Goal: Task Accomplishment & Management: Manage account settings

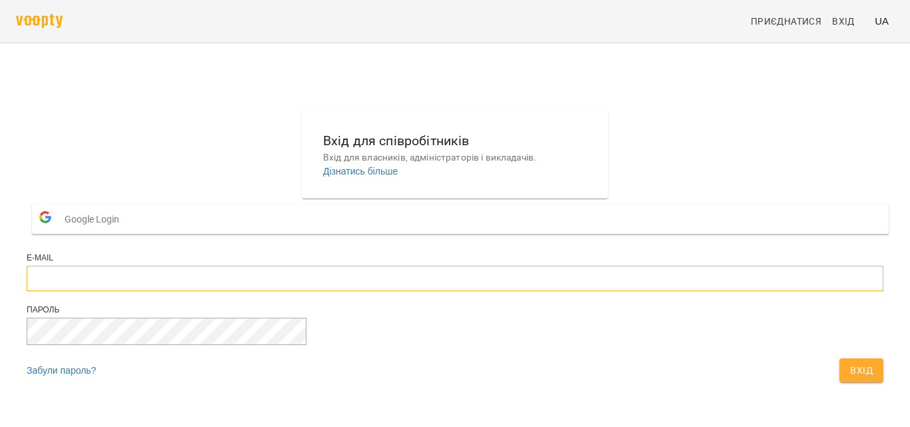
type input "**********"
click at [839, 382] on button "Вхід" at bounding box center [861, 370] width 44 height 24
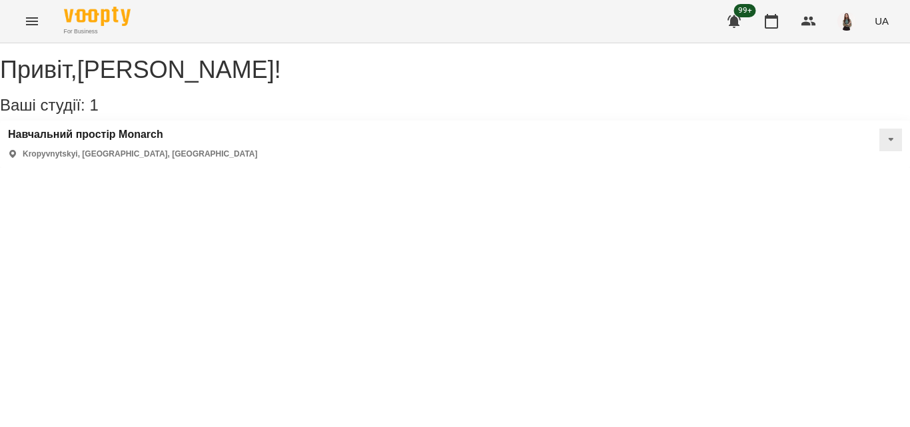
click at [21, 28] on button "Menu" at bounding box center [32, 21] width 32 height 32
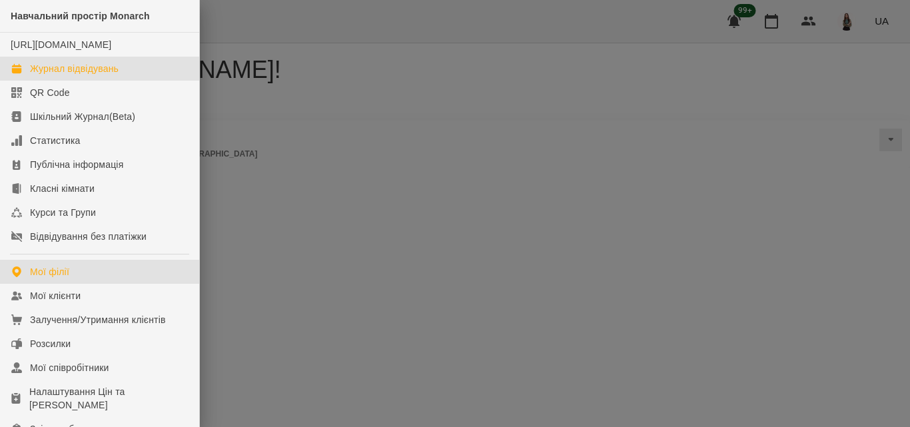
click at [61, 75] on div "Журнал відвідувань" at bounding box center [74, 68] width 89 height 13
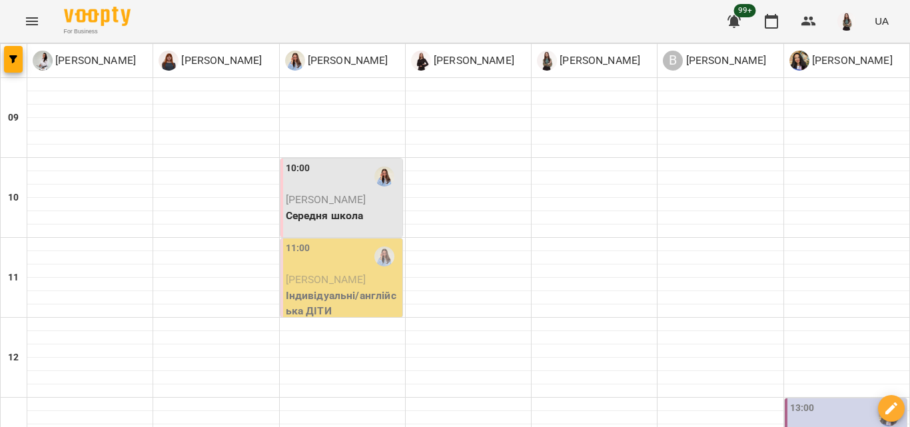
click at [339, 284] on span "[PERSON_NAME]" at bounding box center [326, 279] width 81 height 13
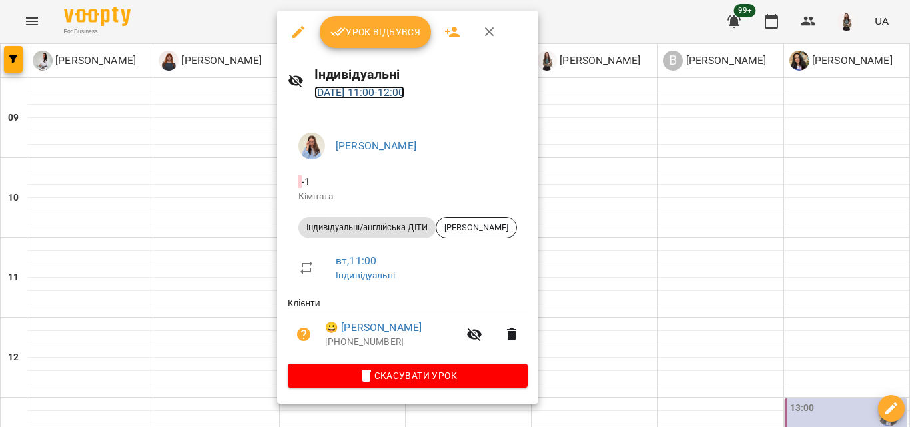
click at [388, 90] on link "[DATE] 11:00 - 12:00" at bounding box center [359, 92] width 91 height 13
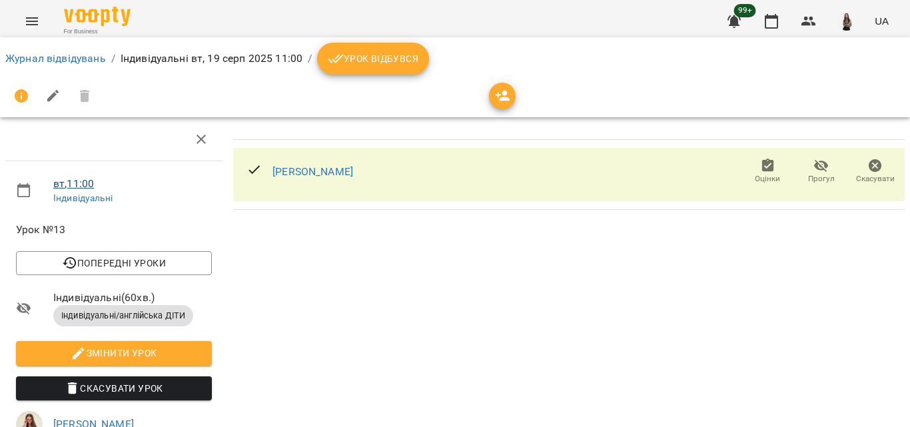
click at [90, 183] on link "вт , 11:00" at bounding box center [73, 183] width 41 height 13
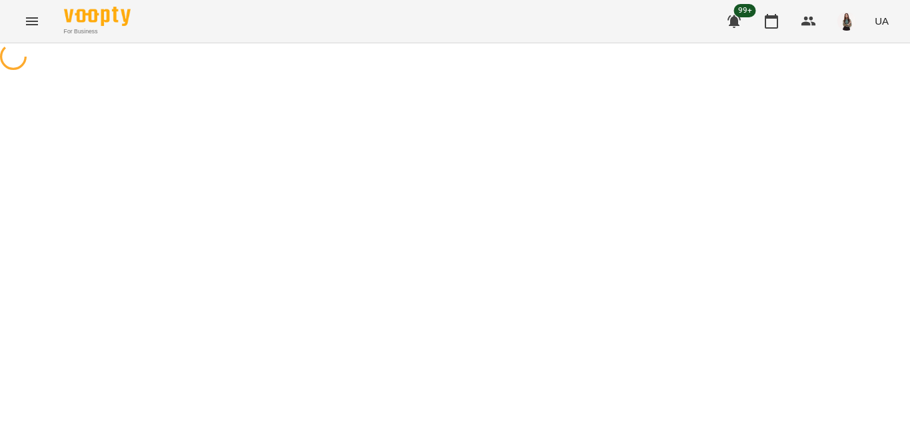
select select "*"
select select "**********"
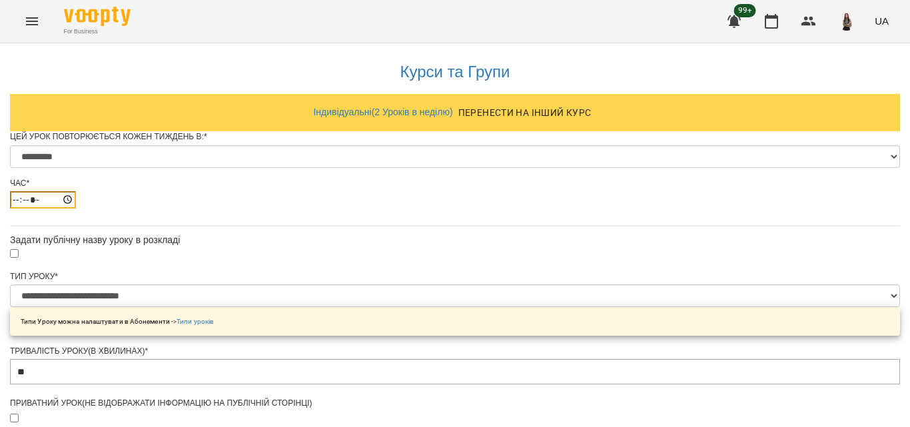
click at [76, 208] on input "*****" at bounding box center [43, 199] width 66 height 17
type input "*****"
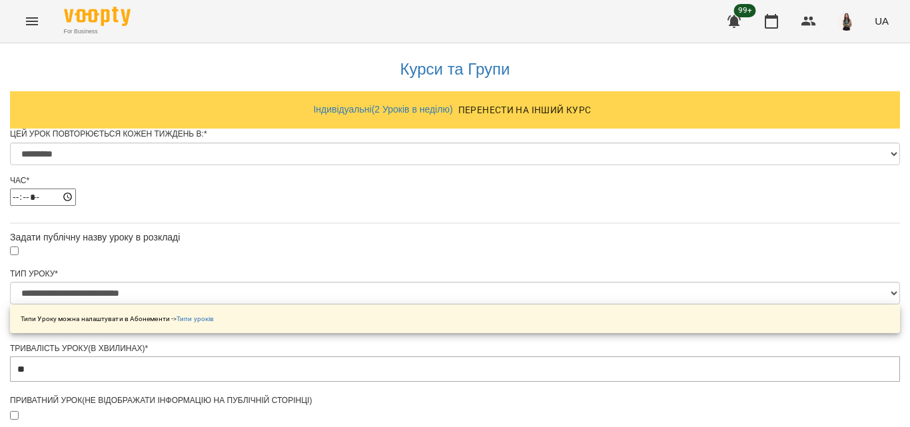
scroll to position [400, 0]
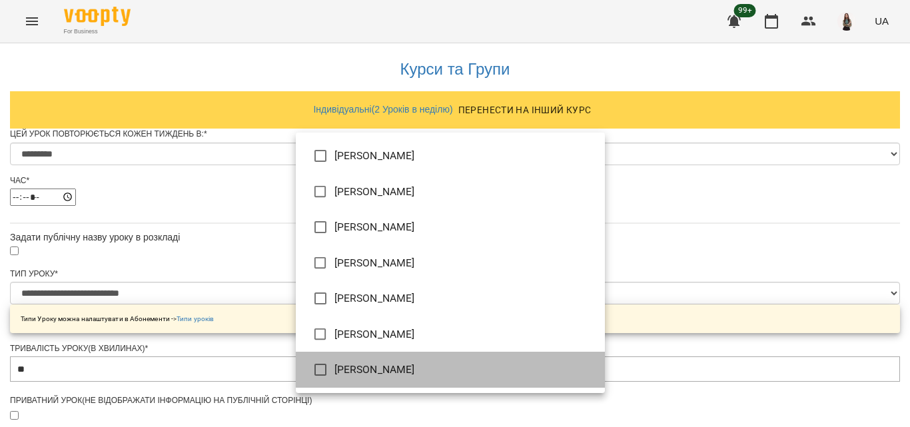
click at [428, 371] on li "[PERSON_NAME]" at bounding box center [450, 370] width 309 height 36
type input "**********"
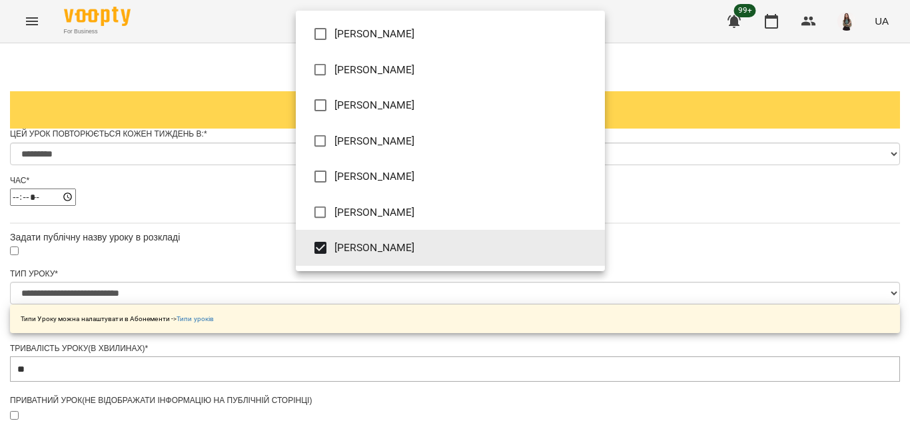
click at [790, 226] on div at bounding box center [455, 213] width 910 height 427
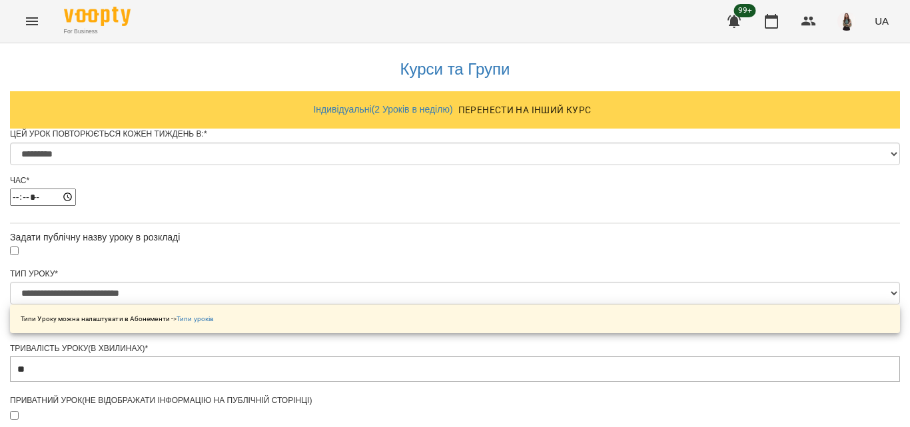
scroll to position [629, 0]
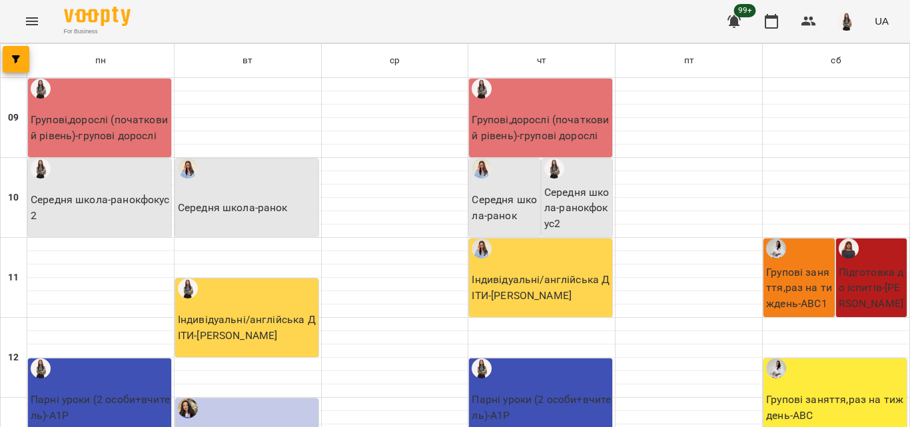
click at [25, 22] on icon "Menu" at bounding box center [32, 21] width 16 height 16
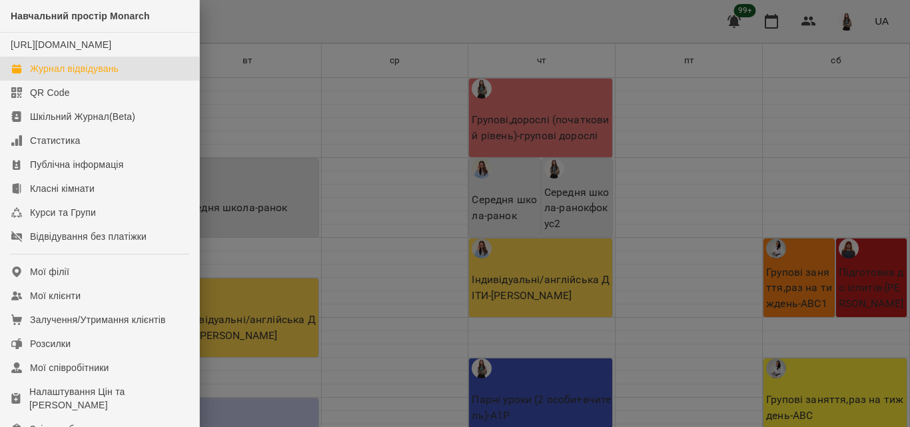
click at [54, 75] on div "Журнал відвідувань" at bounding box center [74, 68] width 89 height 13
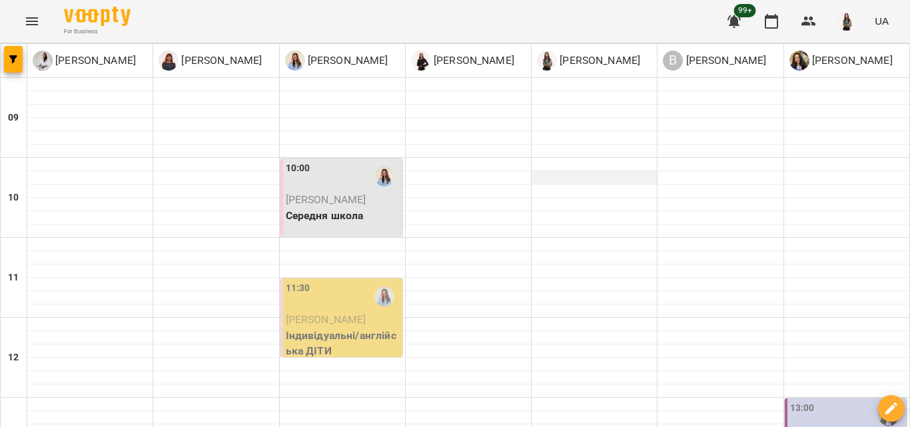
scroll to position [133, 0]
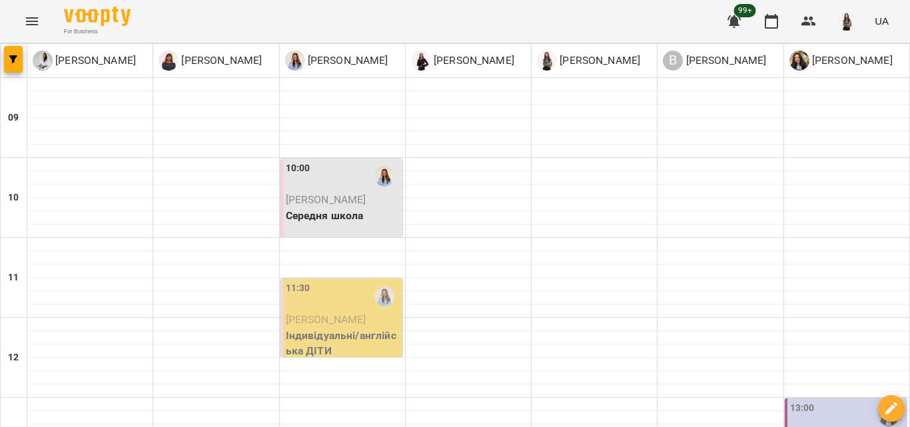
type input "**********"
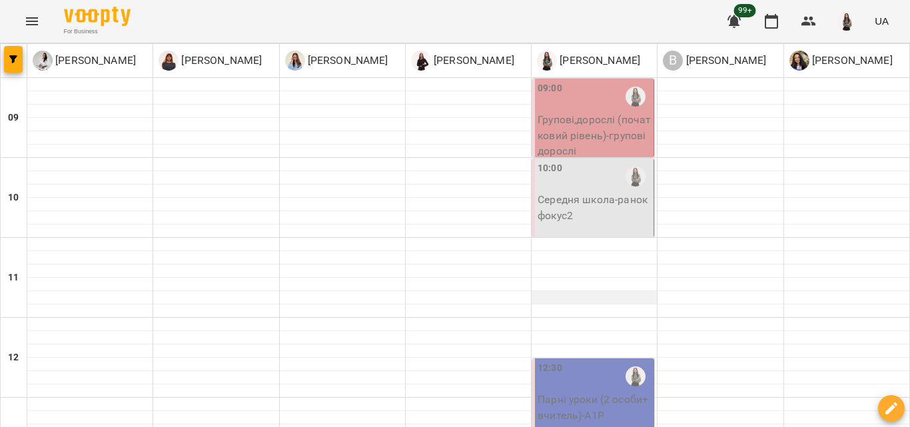
scroll to position [466, 0]
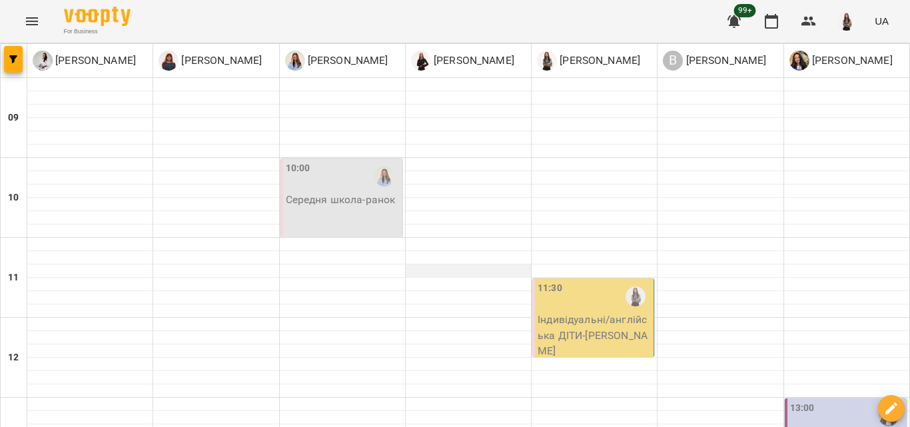
scroll to position [67, 0]
type input "**********"
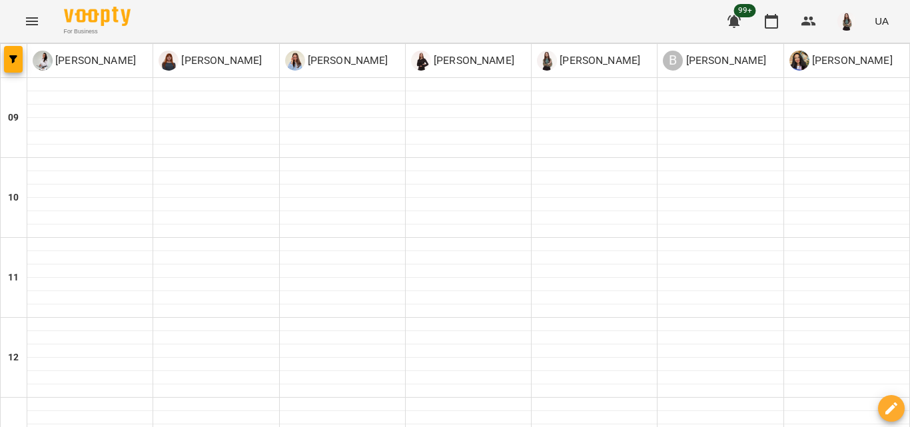
type input "**********"
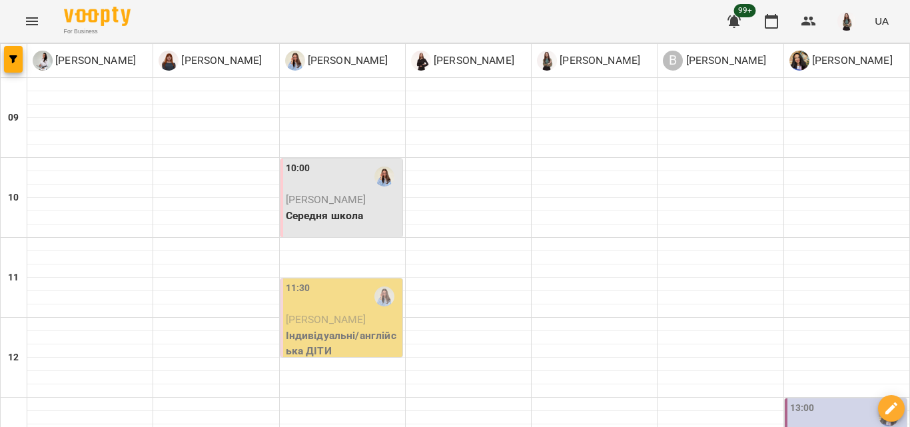
click at [346, 320] on span "[PERSON_NAME]" at bounding box center [326, 319] width 81 height 13
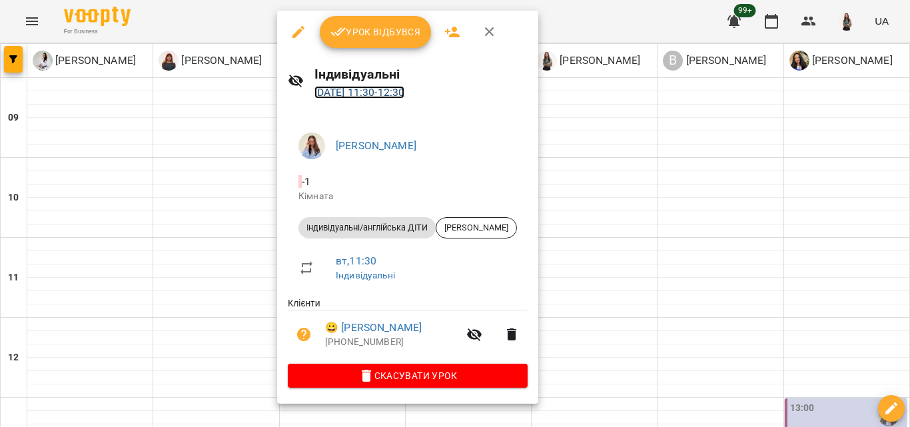
click at [405, 93] on link "19 серп 2025 11:30 - 12:30" at bounding box center [359, 92] width 91 height 13
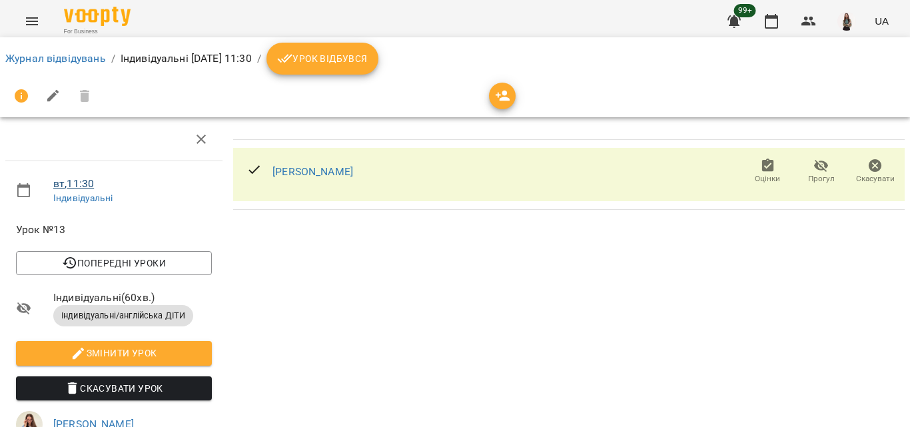
click at [85, 180] on link "вт , 11:30" at bounding box center [73, 183] width 41 height 13
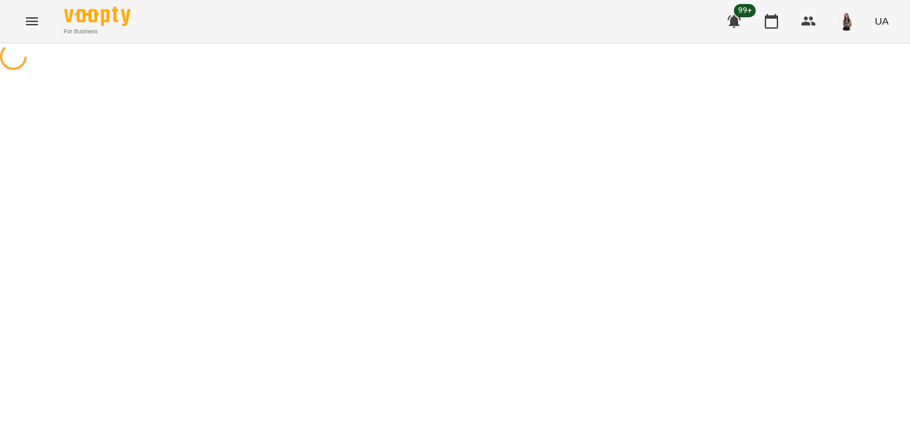
select select "*"
select select "**********"
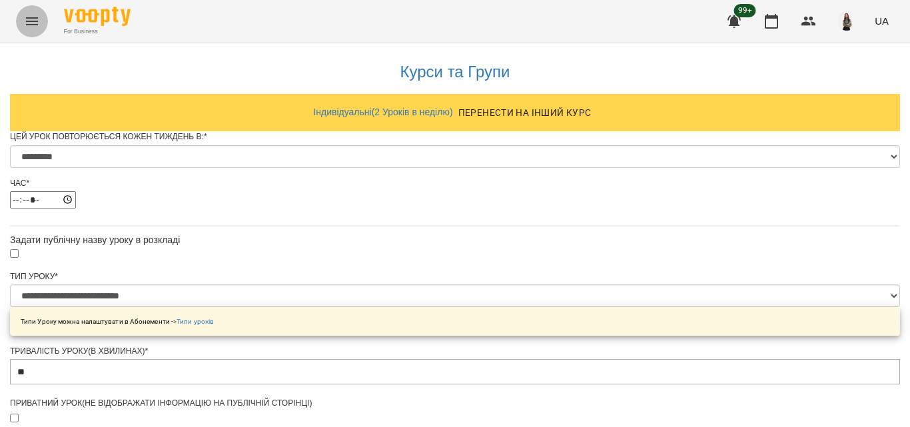
click at [38, 26] on icon "Menu" at bounding box center [32, 21] width 16 height 16
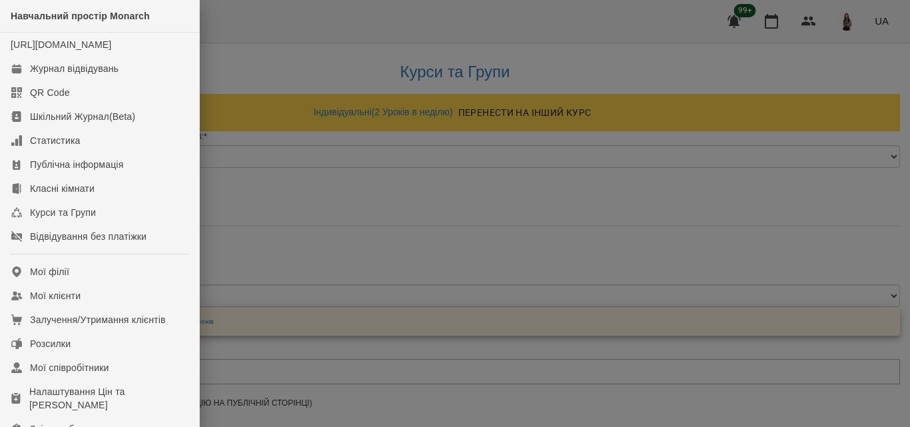
click at [212, 179] on div at bounding box center [455, 213] width 910 height 427
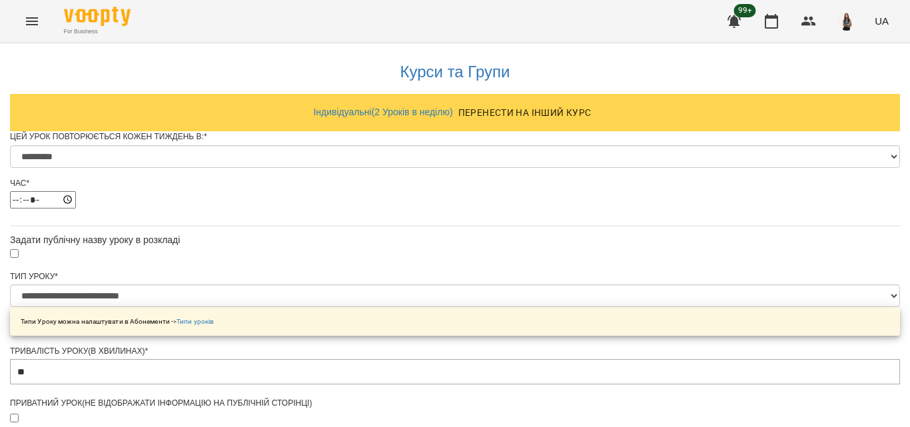
click at [33, 25] on icon "Menu" at bounding box center [32, 21] width 12 height 8
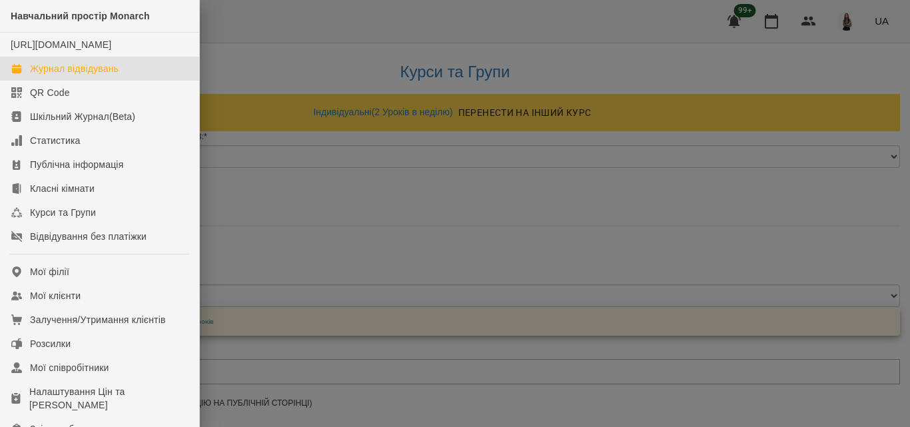
click at [92, 75] on div "Журнал відвідувань" at bounding box center [74, 68] width 89 height 13
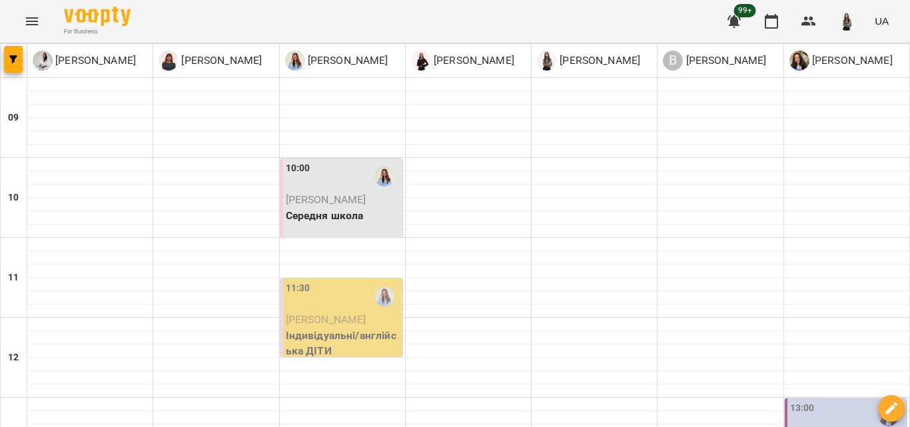
click at [372, 312] on p "[PERSON_NAME]" at bounding box center [343, 320] width 114 height 16
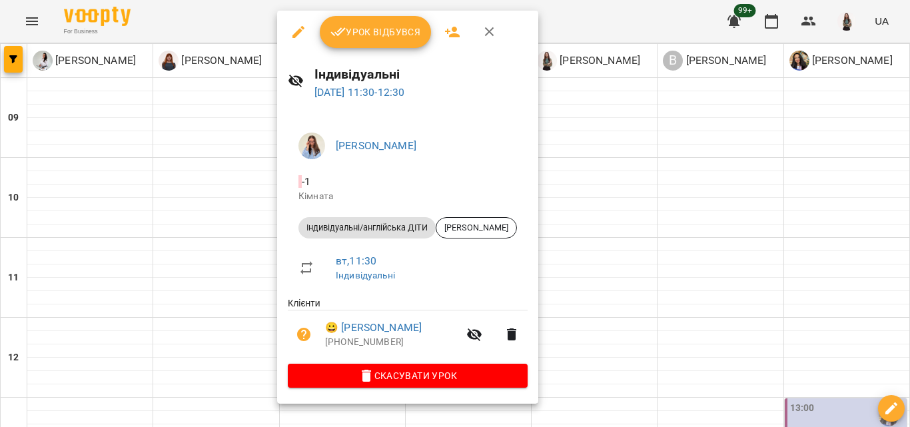
click at [298, 24] on icon "button" at bounding box center [298, 32] width 16 height 16
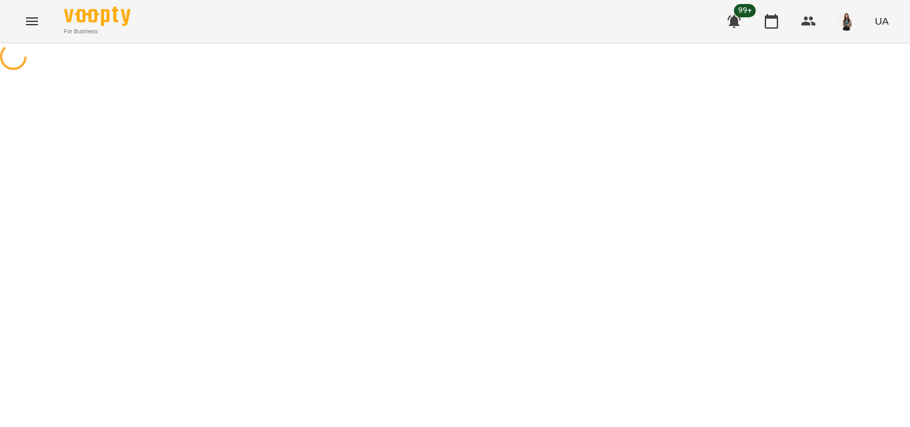
select select "**********"
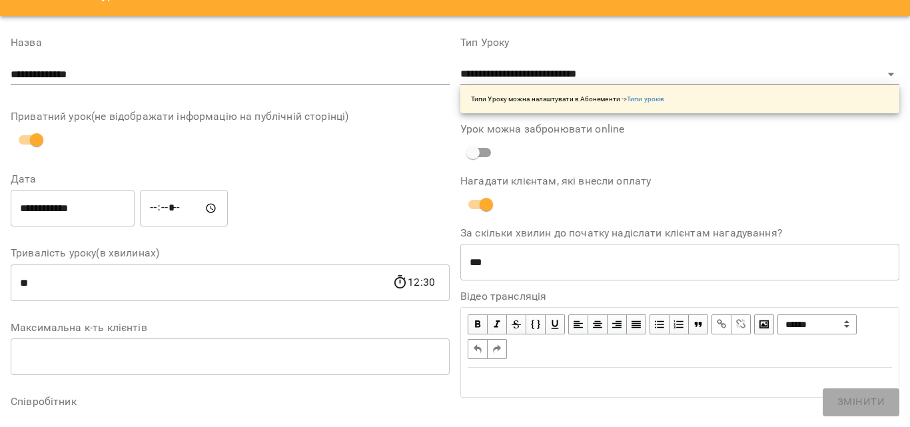
scroll to position [200, 0]
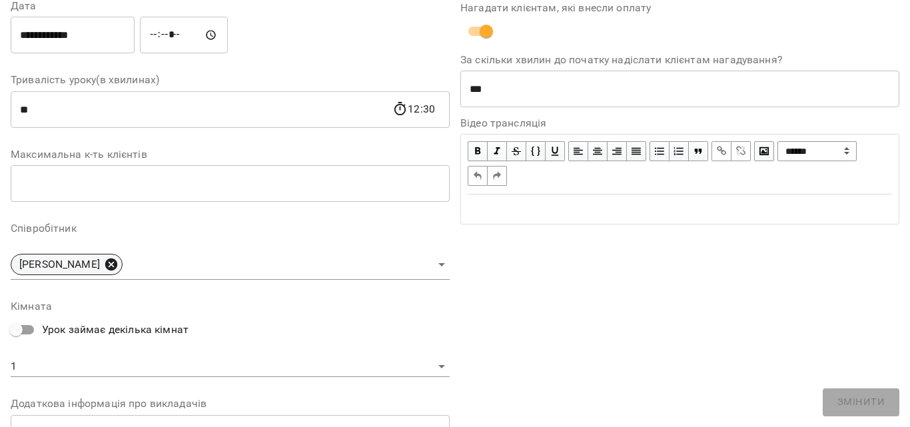
click at [119, 265] on icon at bounding box center [111, 264] width 15 height 15
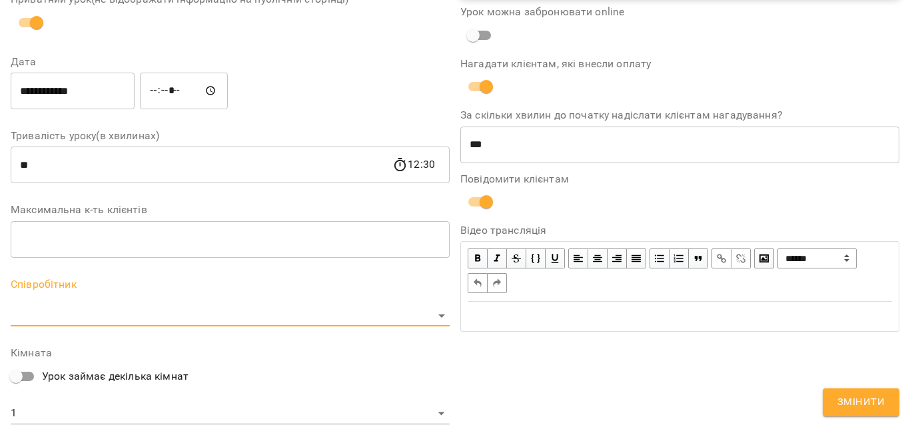
scroll to position [256, 0]
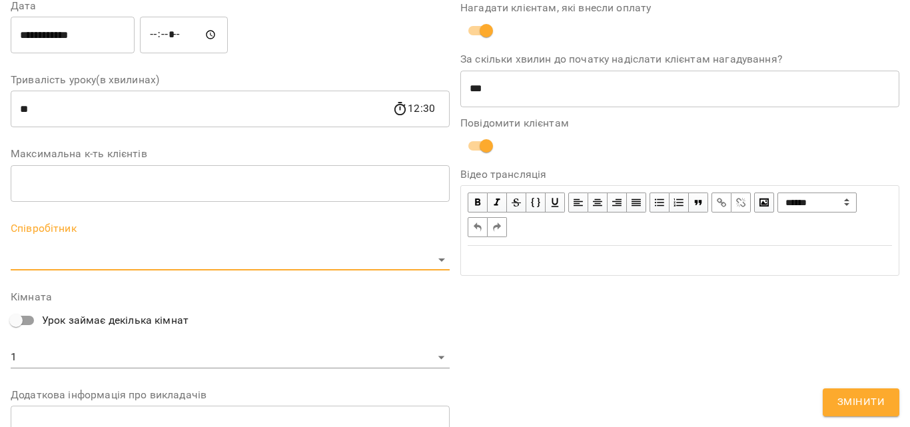
click at [121, 265] on body "For Business 99+ UA Журнал відвідувань / Індивідуальні вт, 19 серп 2025 11:30 /…" at bounding box center [455, 381] width 910 height 763
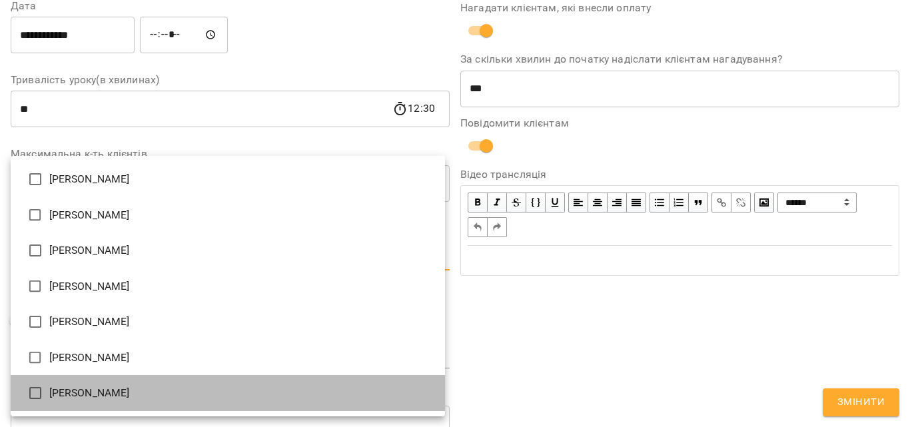
click at [111, 397] on li "[PERSON_NAME]" at bounding box center [228, 393] width 434 height 36
type input "**********"
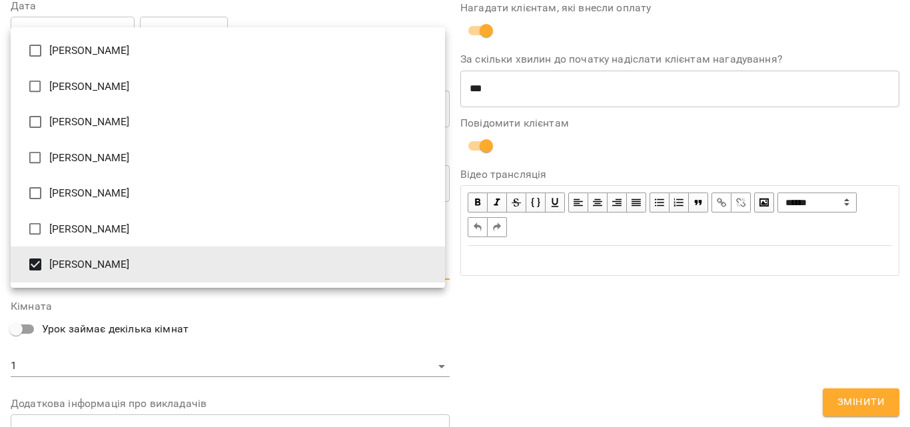
click at [685, 316] on div at bounding box center [455, 213] width 910 height 427
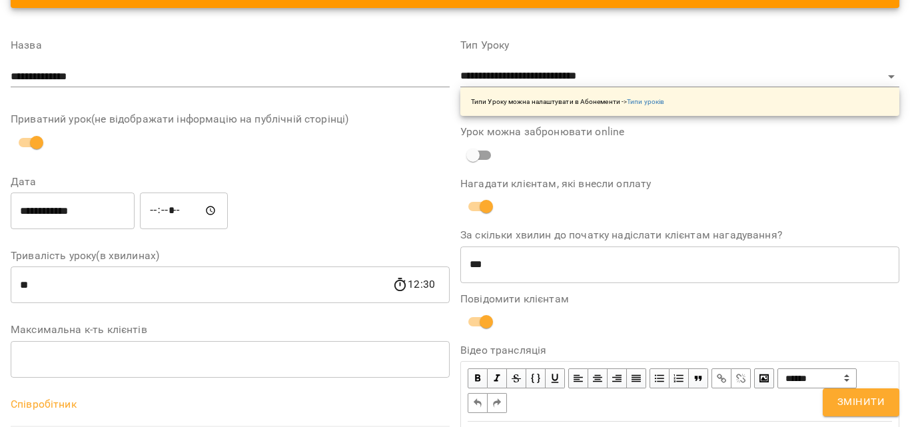
scroll to position [56, 0]
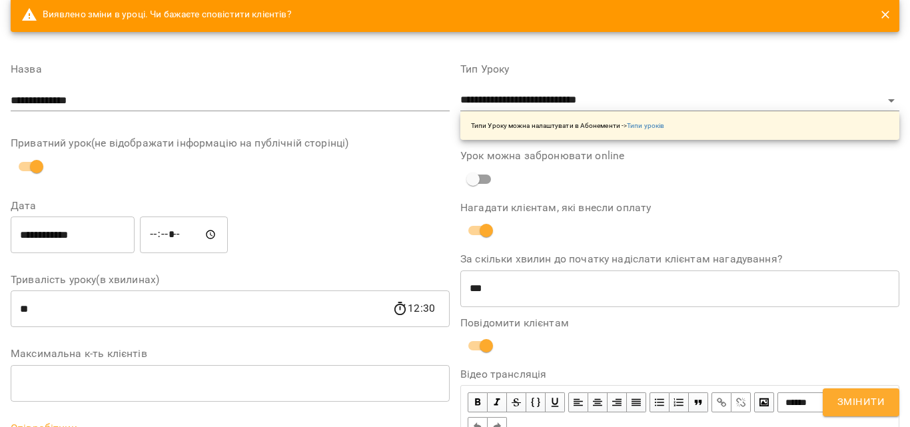
click at [877, 398] on span "Змінити" at bounding box center [860, 402] width 47 height 17
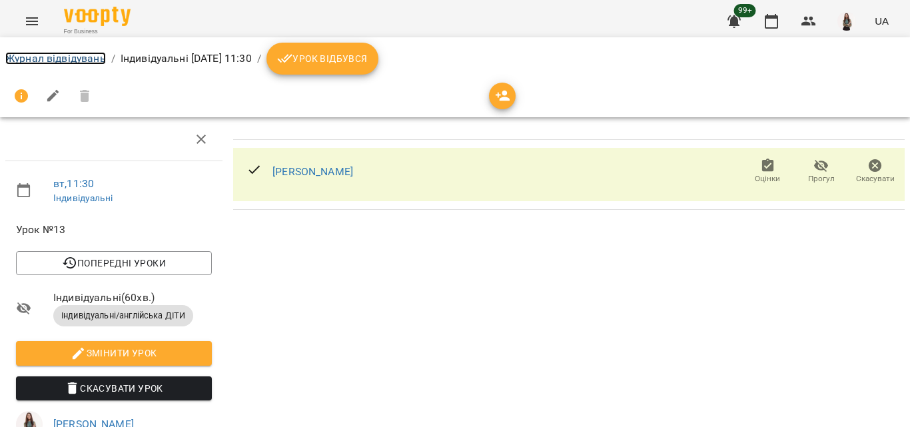
click at [57, 55] on link "Журнал відвідувань" at bounding box center [55, 58] width 101 height 13
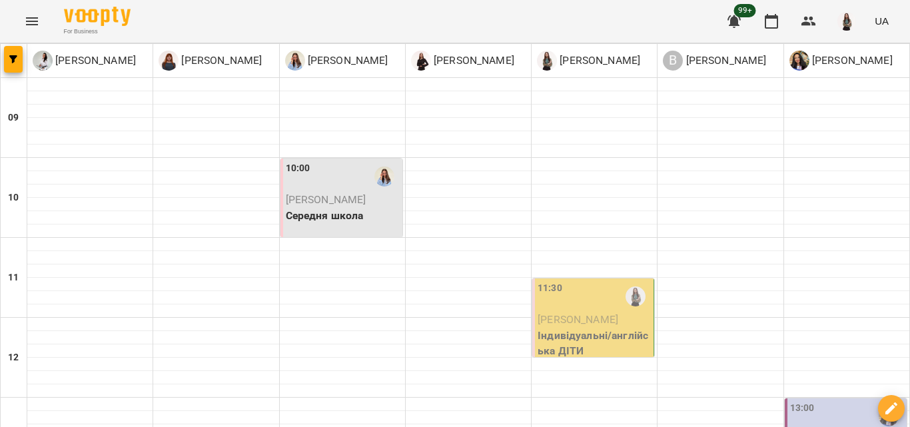
scroll to position [286, 0]
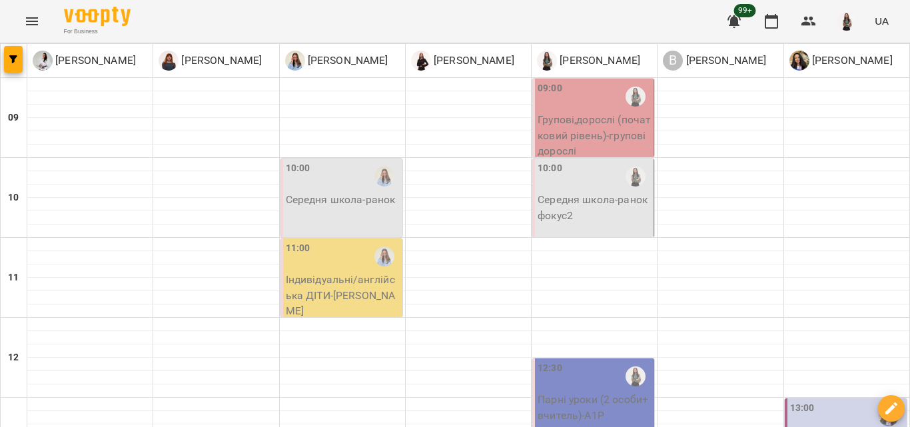
type input "**********"
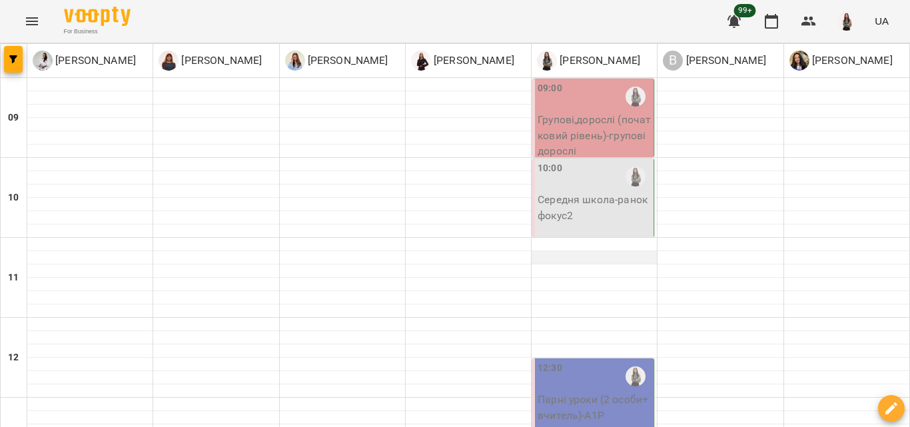
scroll to position [333, 0]
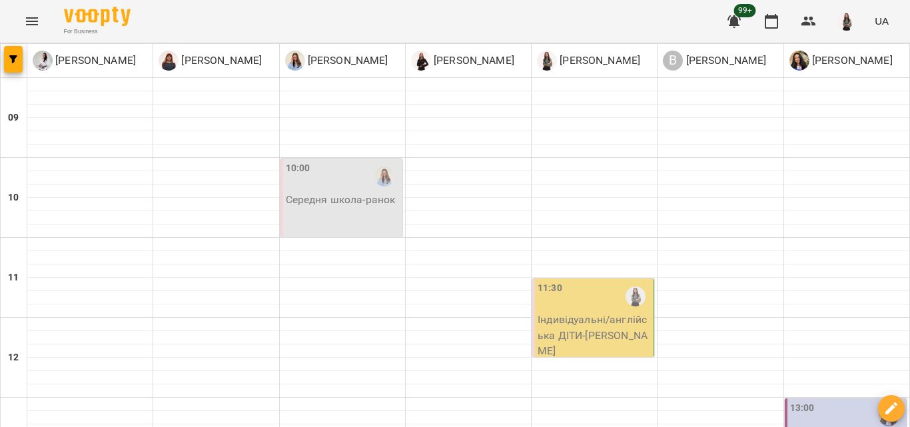
type input "**********"
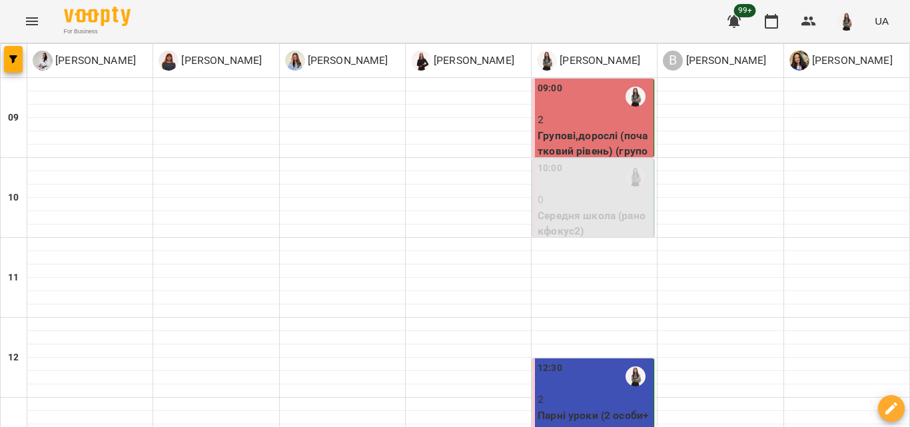
scroll to position [266, 0]
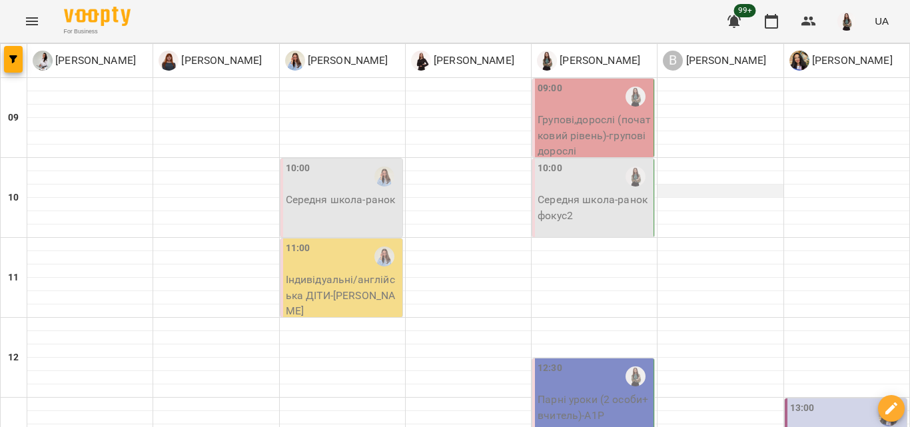
scroll to position [133, 0]
click at [340, 272] on p "Індивідуальні/англійська ДІТИ - Корецька Анна" at bounding box center [343, 295] width 114 height 47
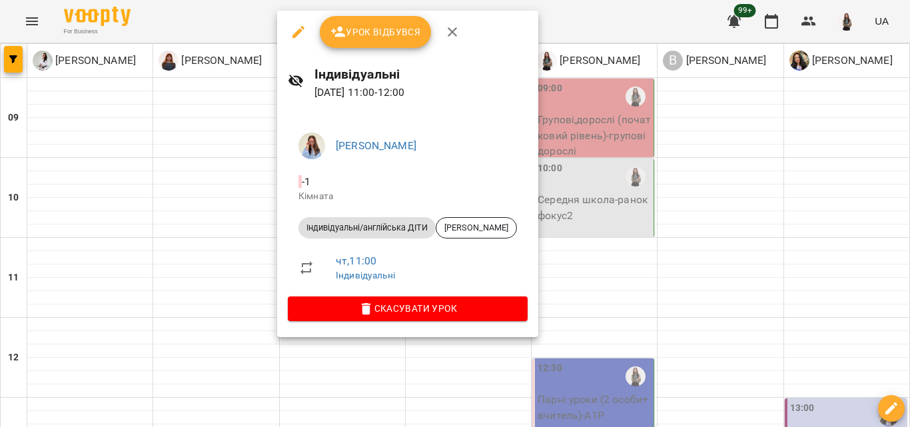
click at [300, 36] on icon "button" at bounding box center [298, 32] width 16 height 16
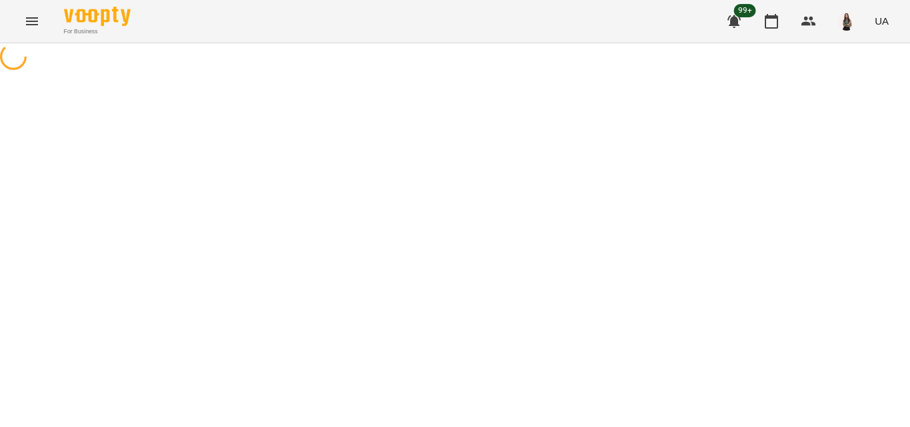
select select "**********"
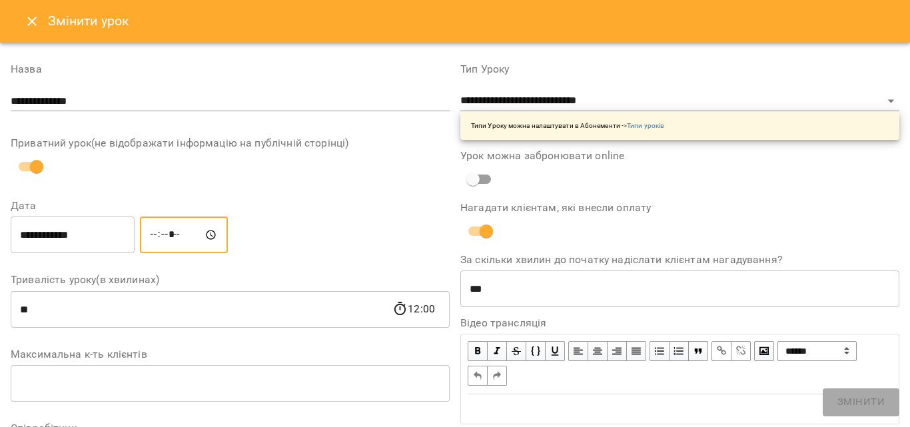
click at [203, 234] on input "*****" at bounding box center [184, 234] width 88 height 37
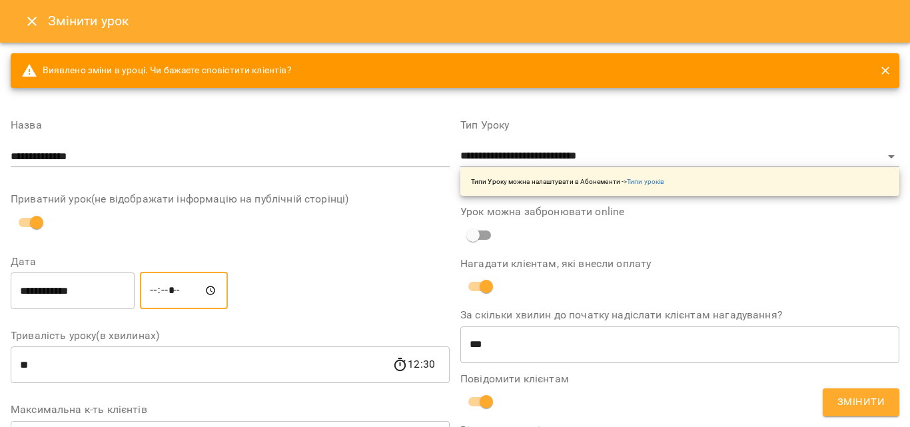
type input "*****"
click at [340, 294] on div "**********" at bounding box center [230, 290] width 444 height 43
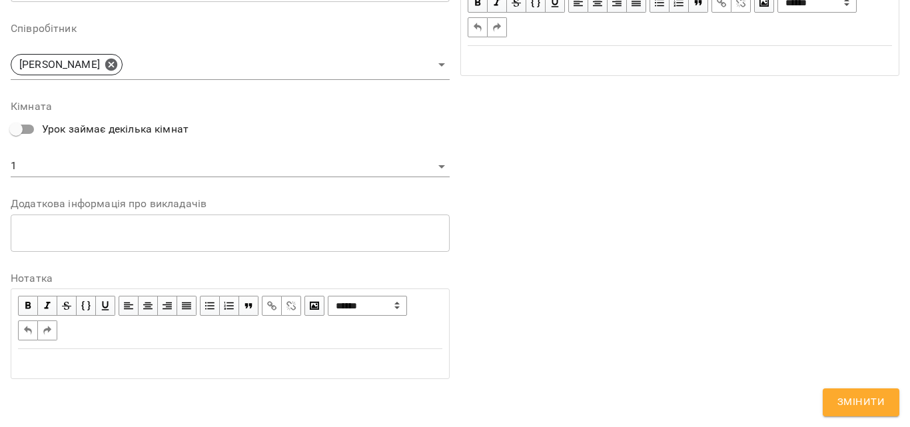
scroll to position [389, 0]
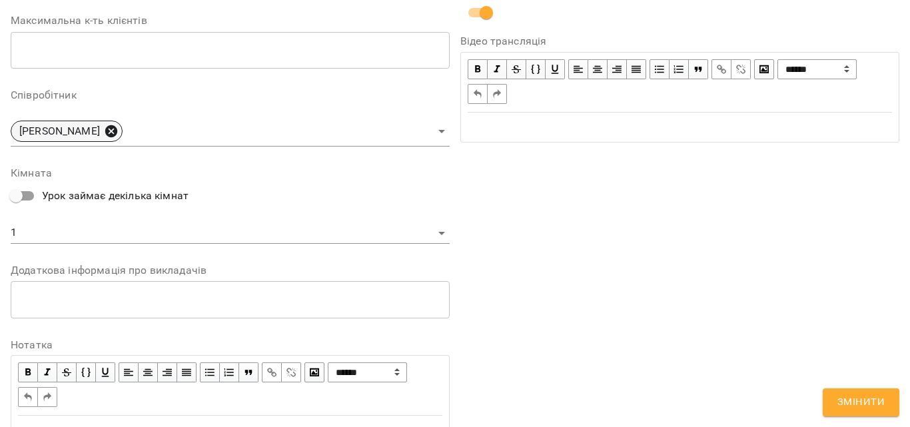
click at [119, 130] on icon at bounding box center [111, 131] width 15 height 15
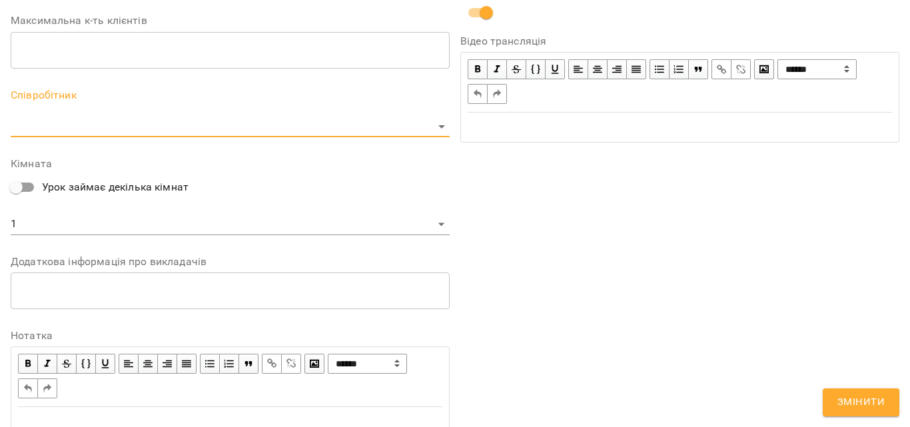
click at [228, 126] on body "For Business 99+ UA Журнал відвідувань / Індивідуальні чт, 21 серп 2025 11:00 /…" at bounding box center [455, 357] width 910 height 715
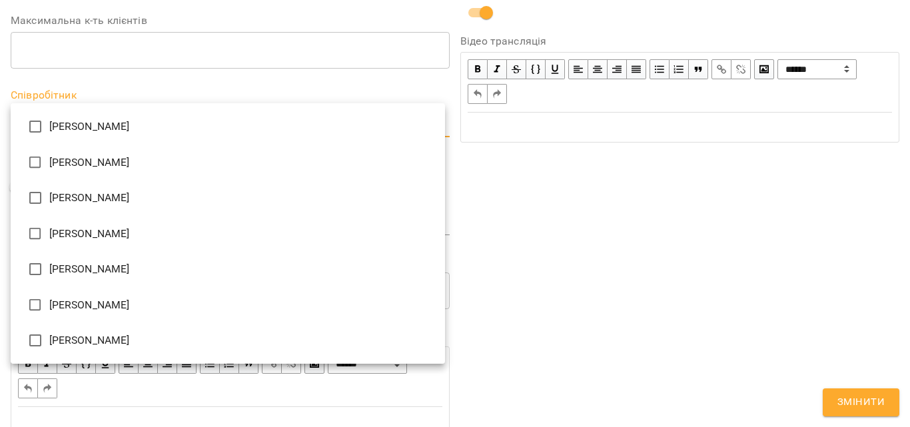
click at [119, 344] on li "[PERSON_NAME]" at bounding box center [228, 340] width 434 height 36
type input "**********"
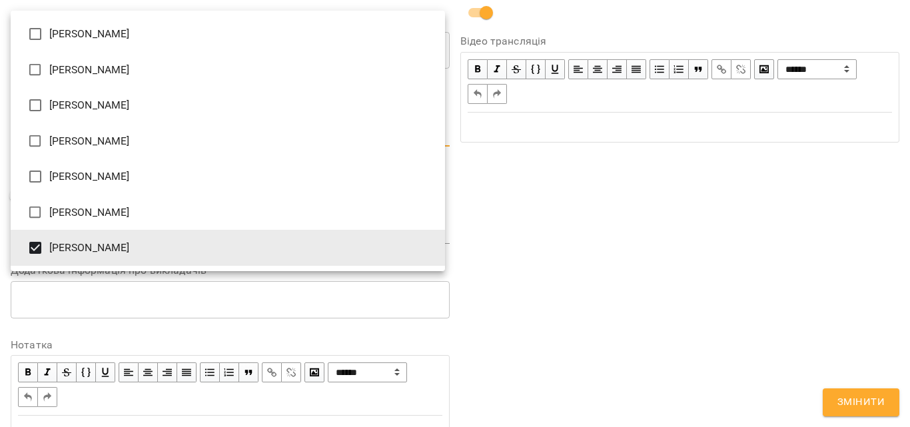
click at [826, 288] on div at bounding box center [455, 213] width 910 height 427
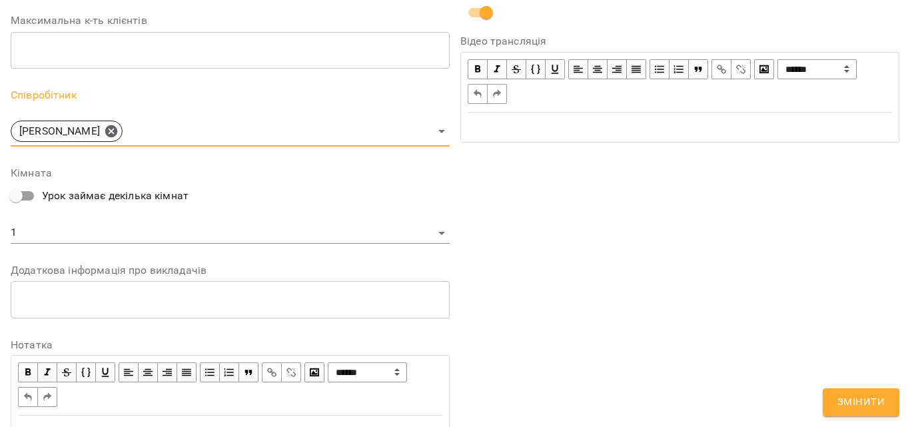
click at [855, 391] on button "Змінити" at bounding box center [861, 402] width 77 height 28
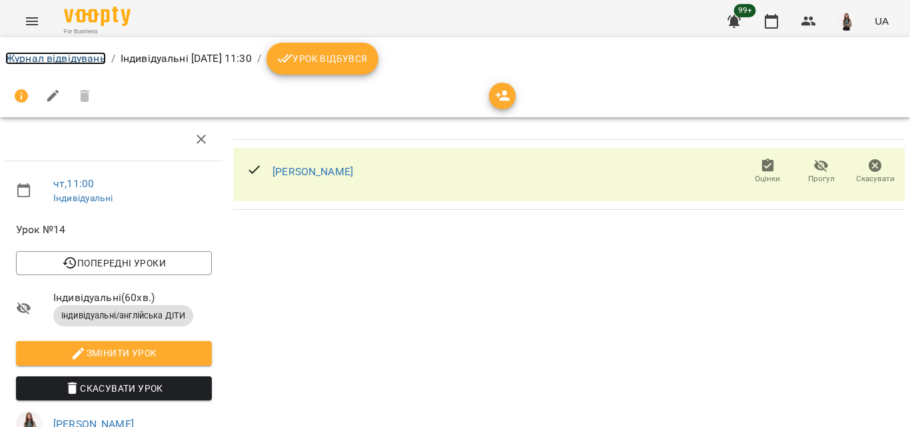
click at [66, 61] on link "Журнал відвідувань" at bounding box center [55, 58] width 101 height 13
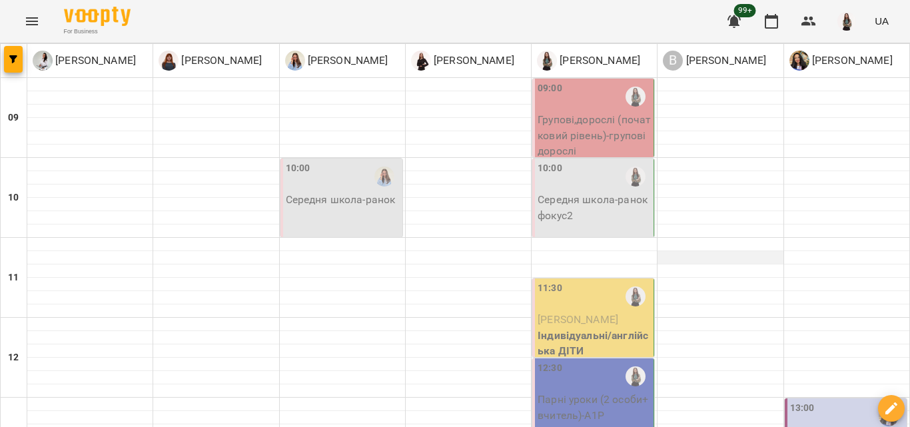
scroll to position [533, 0]
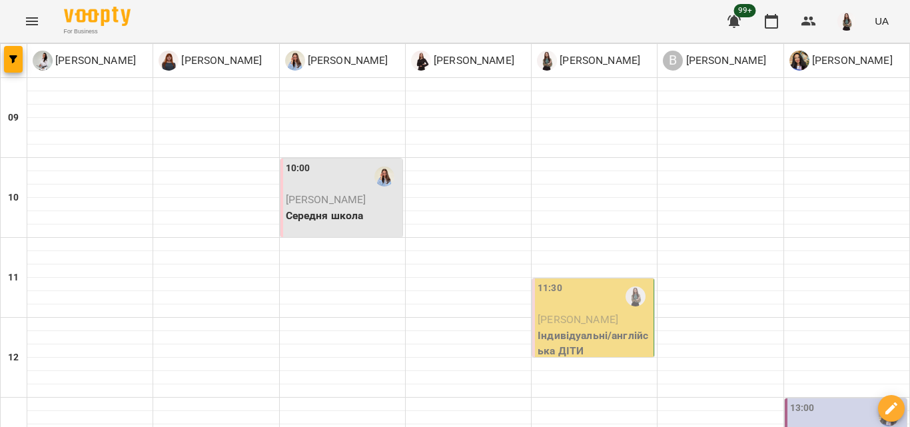
scroll to position [400, 0]
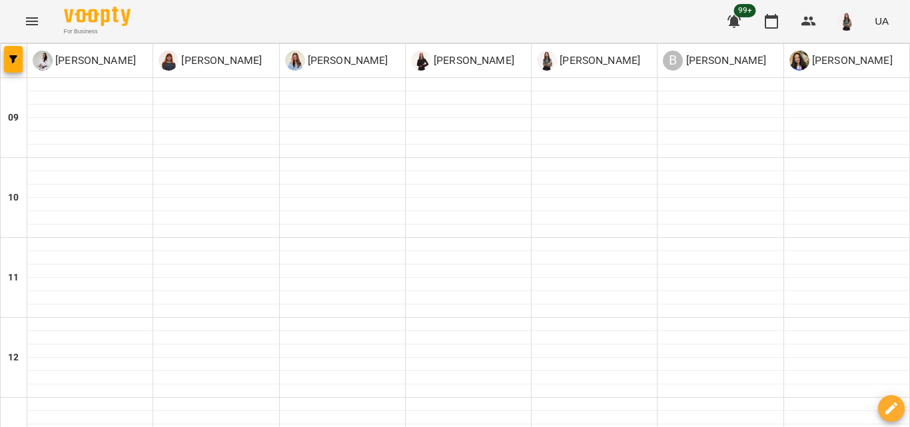
scroll to position [352, 0]
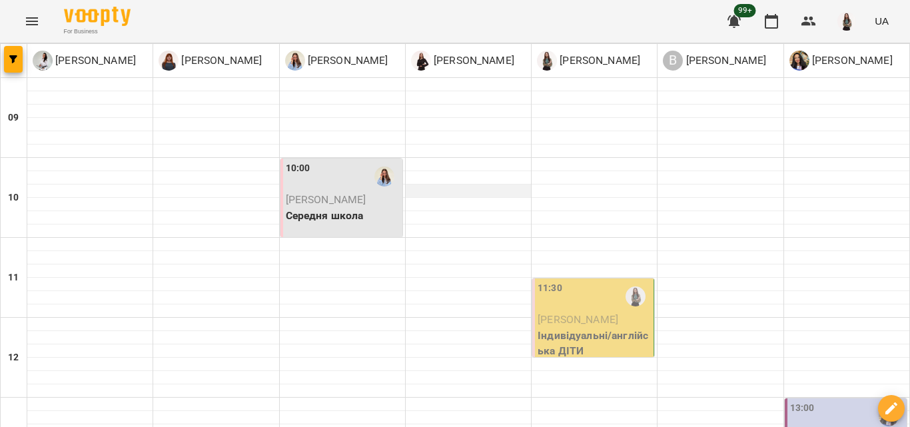
scroll to position [200, 0]
click at [598, 313] on span "[PERSON_NAME]" at bounding box center [577, 319] width 81 height 13
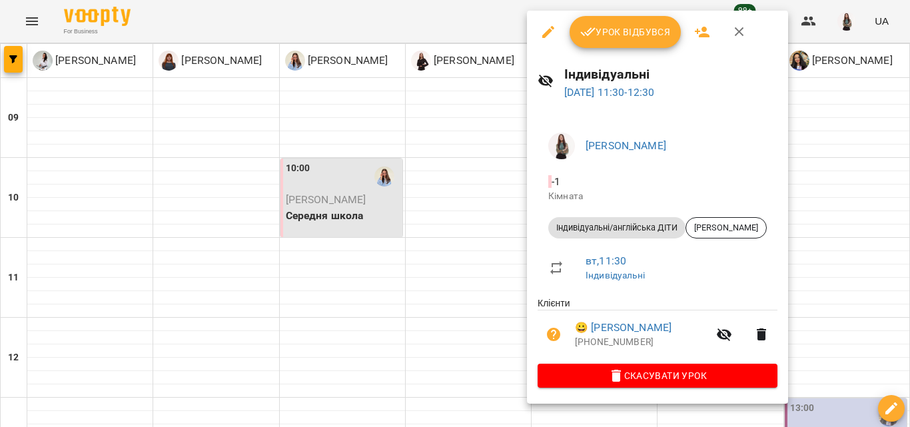
click at [635, 23] on button "Урок відбувся" at bounding box center [625, 32] width 112 height 32
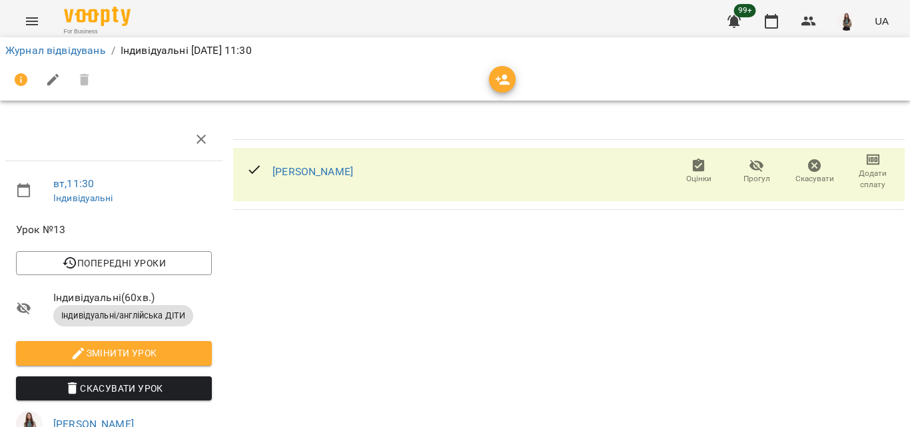
click at [867, 164] on icon "button" at bounding box center [873, 160] width 13 height 11
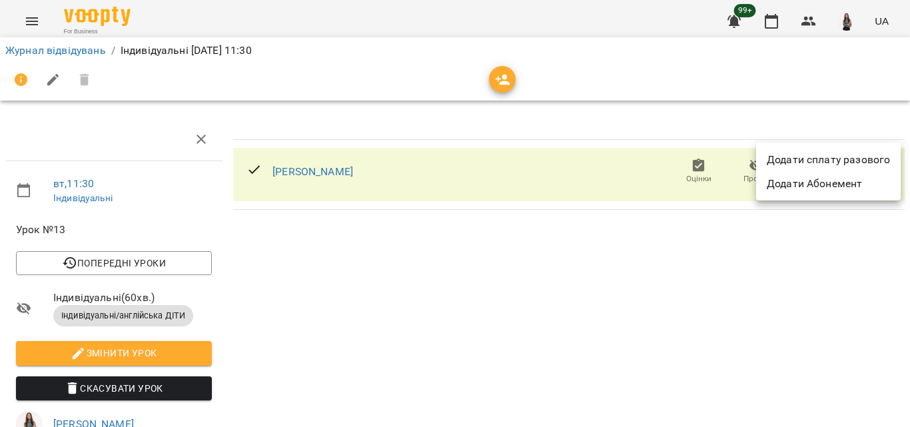
click at [863, 164] on li "Додати сплату разового" at bounding box center [828, 160] width 145 height 24
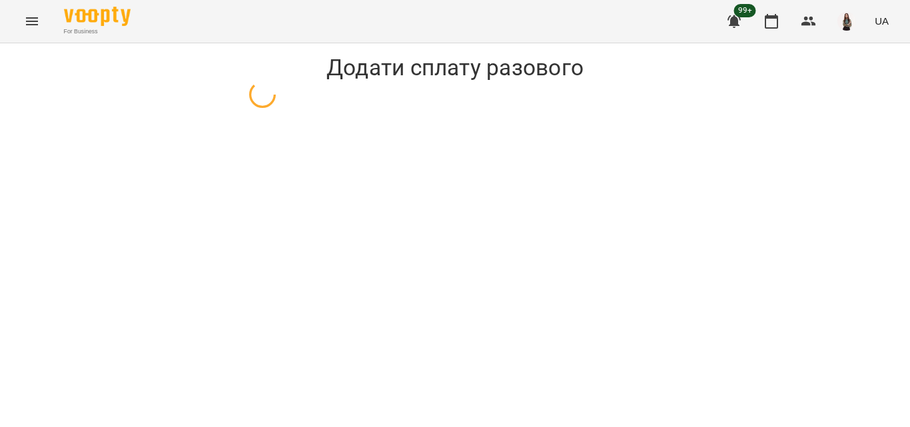
select select "**********"
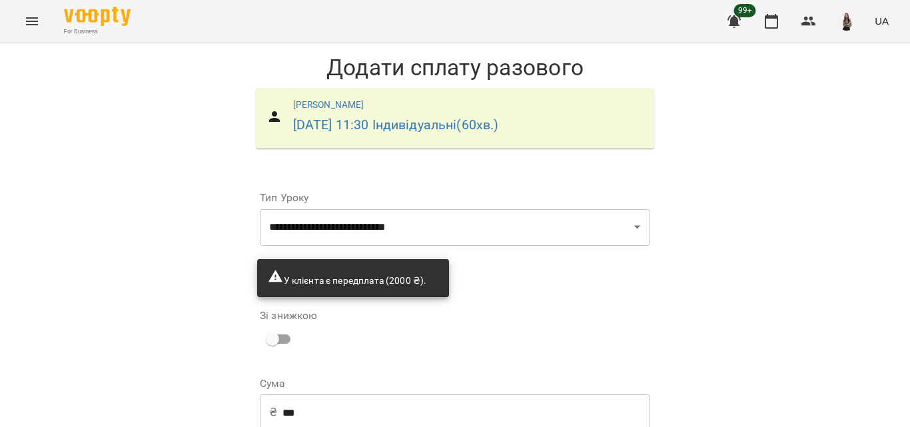
scroll to position [107, 0]
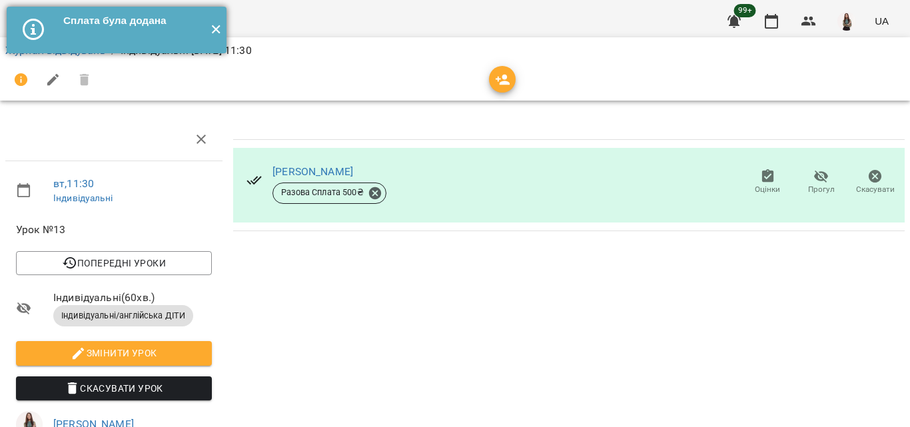
click at [216, 30] on button "✕" at bounding box center [215, 30] width 22 height 47
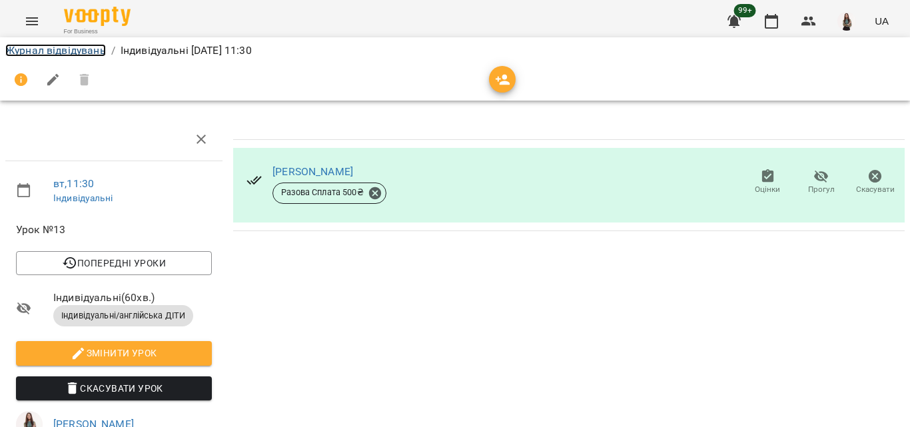
click at [74, 54] on link "Журнал відвідувань" at bounding box center [55, 50] width 101 height 13
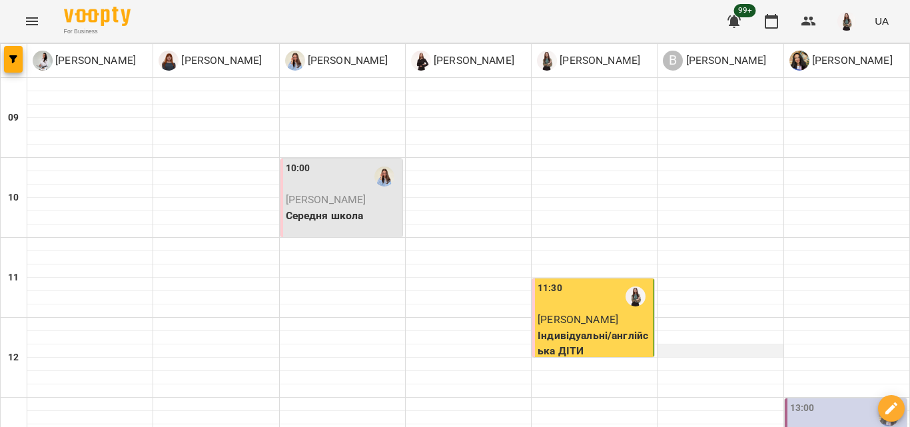
scroll to position [466, 0]
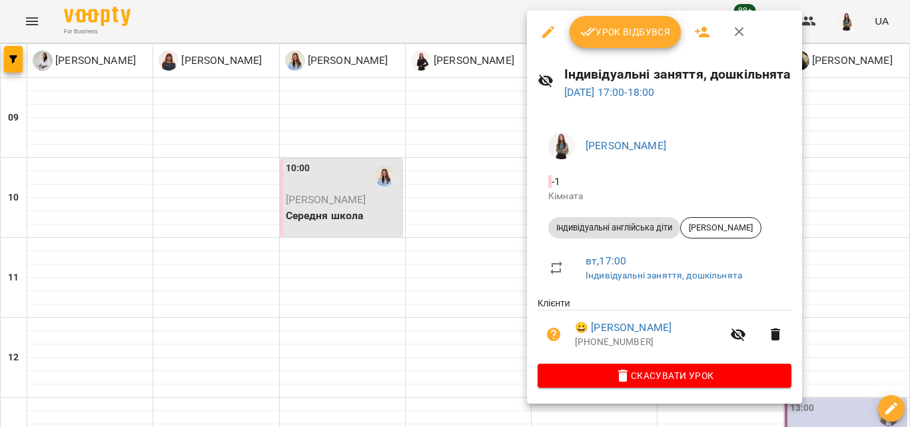
click at [744, 27] on icon "button" at bounding box center [739, 32] width 16 height 16
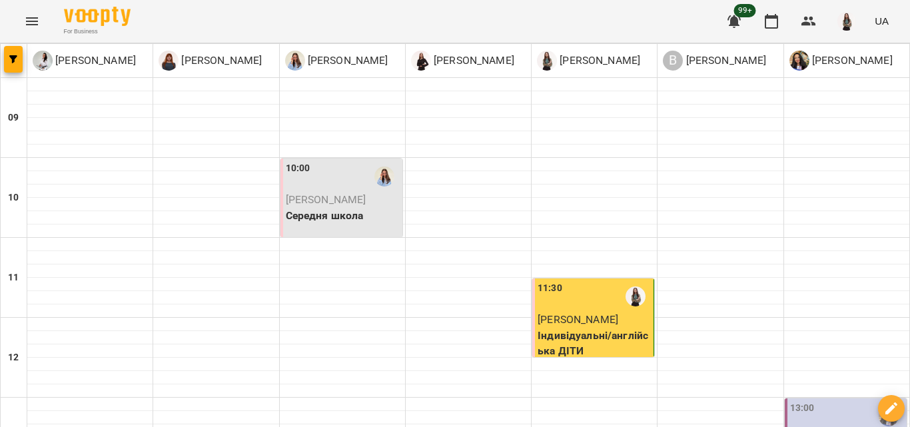
scroll to position [619, 0]
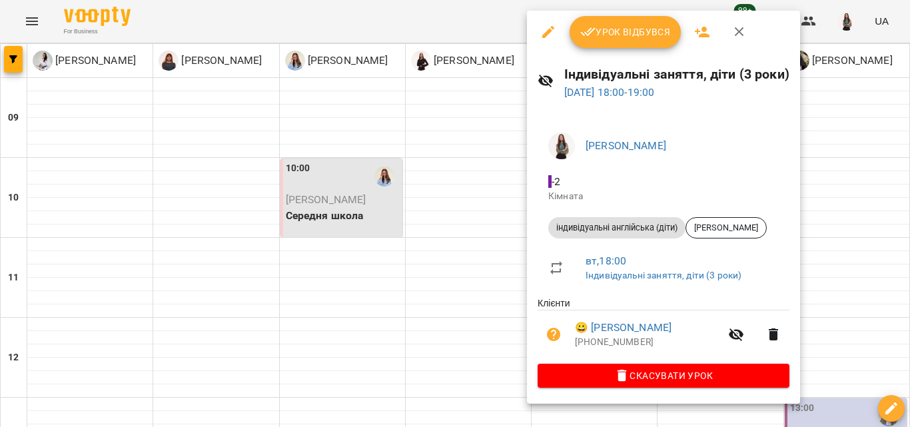
click at [743, 36] on icon "button" at bounding box center [739, 32] width 16 height 16
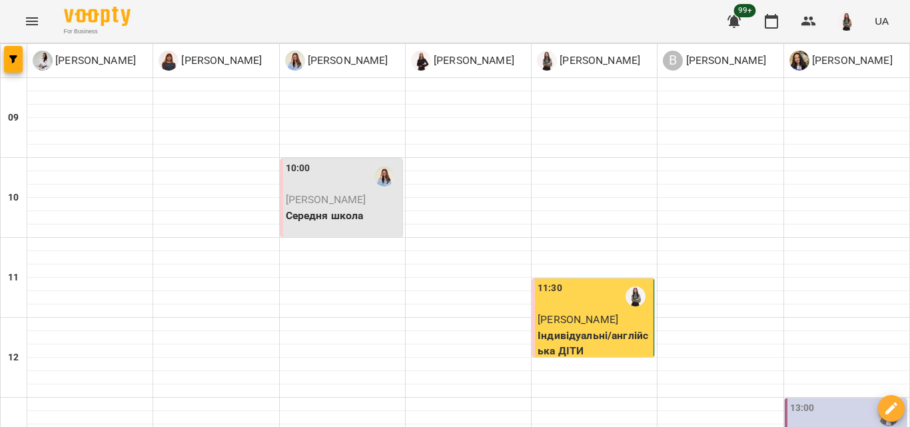
scroll to position [133, 0]
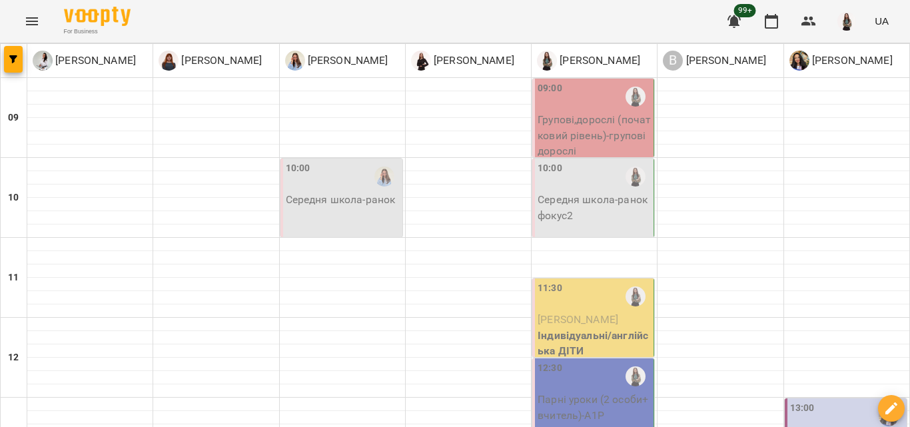
scroll to position [552, 0]
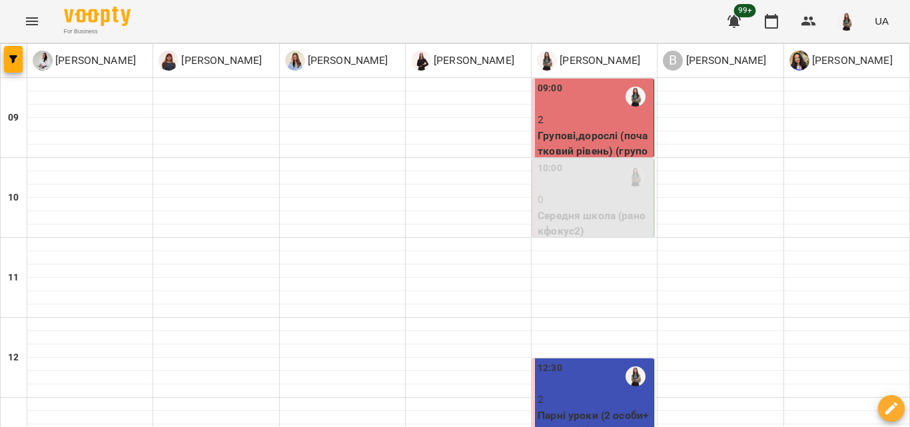
scroll to position [619, 0]
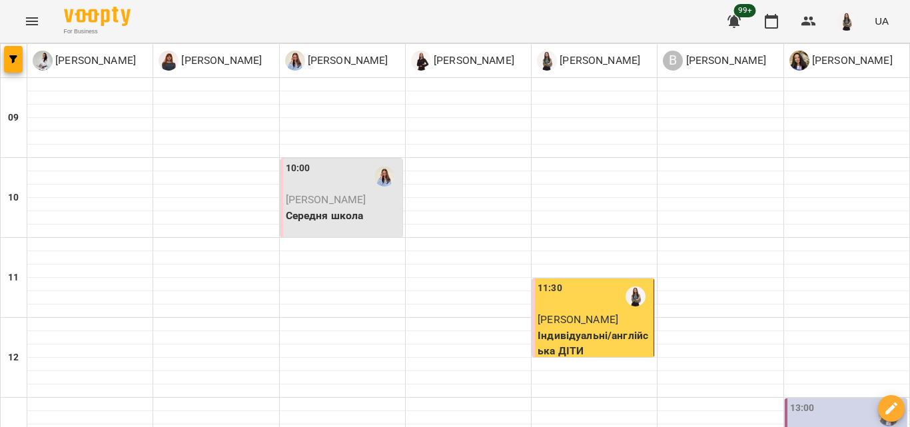
scroll to position [0, 0]
click at [582, 317] on span "[PERSON_NAME]" at bounding box center [577, 319] width 81 height 13
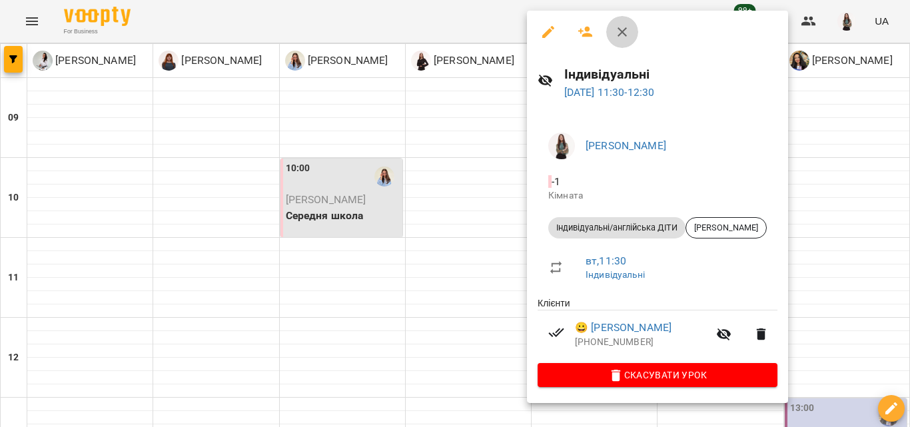
click at [623, 30] on icon "button" at bounding box center [621, 31] width 9 height 9
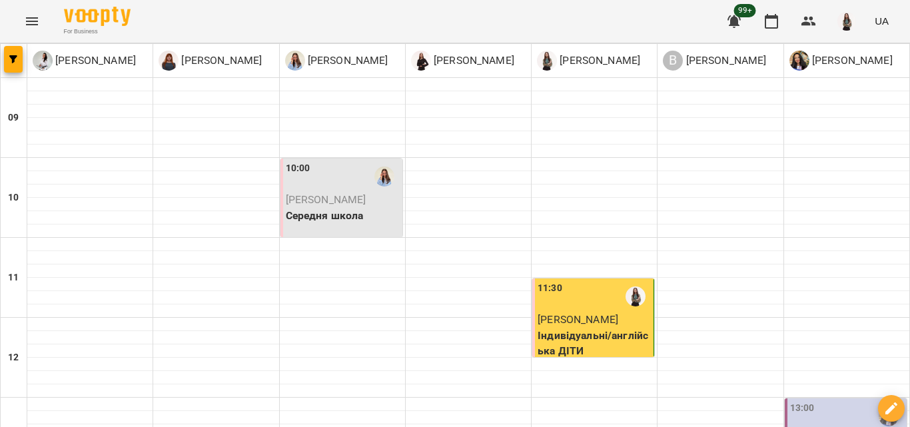
scroll to position [609, 0]
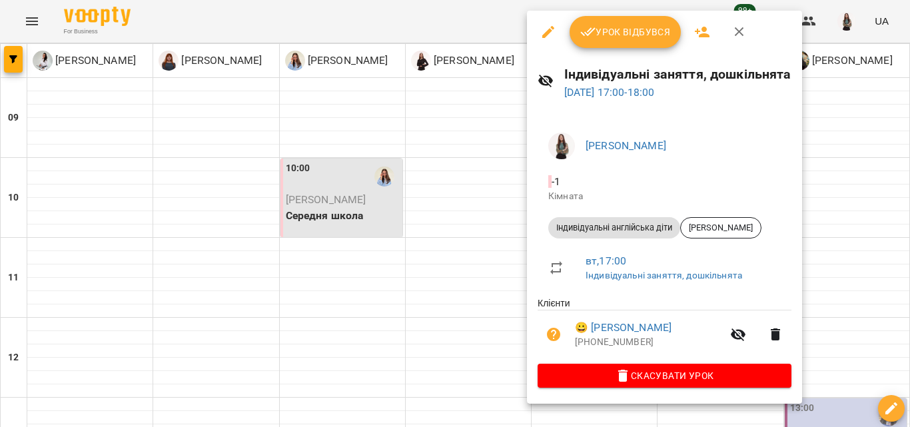
click at [731, 41] on button "button" at bounding box center [739, 32] width 32 height 32
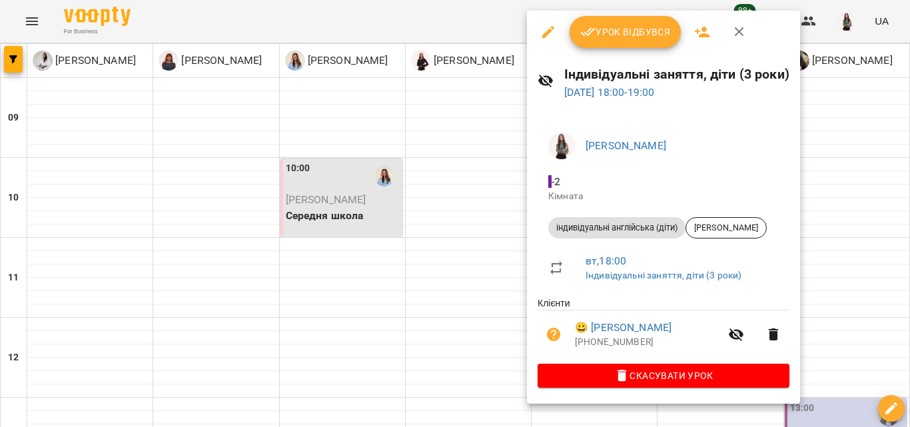
click at [743, 35] on icon "button" at bounding box center [739, 32] width 16 height 16
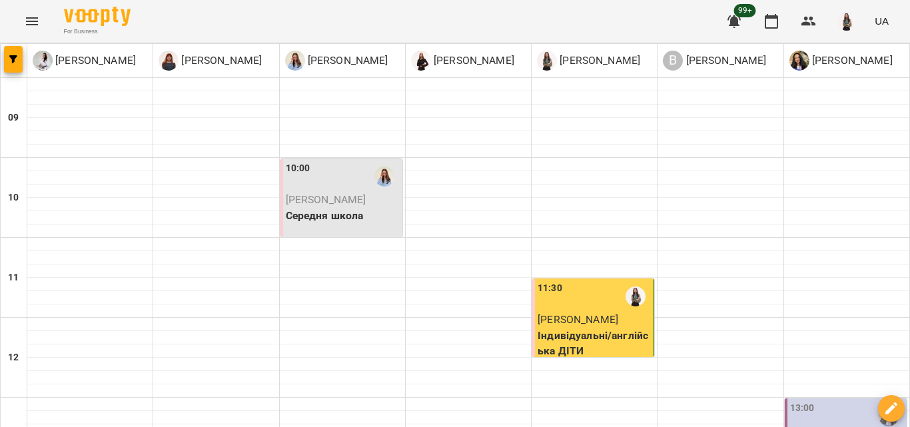
scroll to position [569, 0]
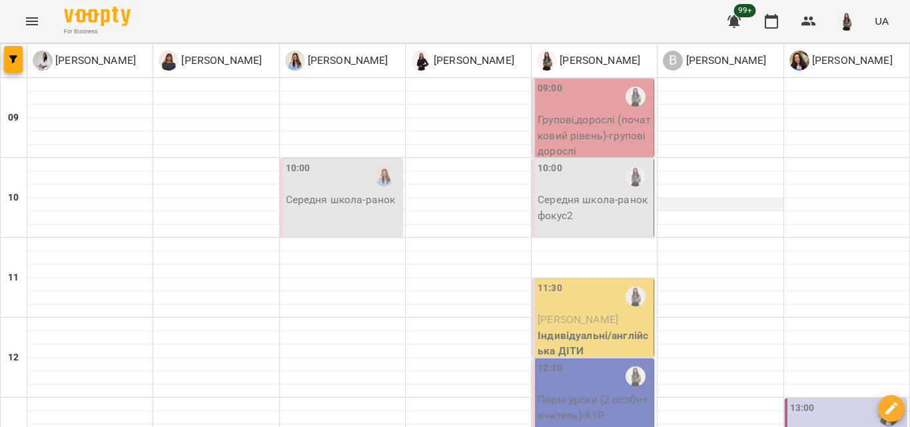
scroll to position [619, 0]
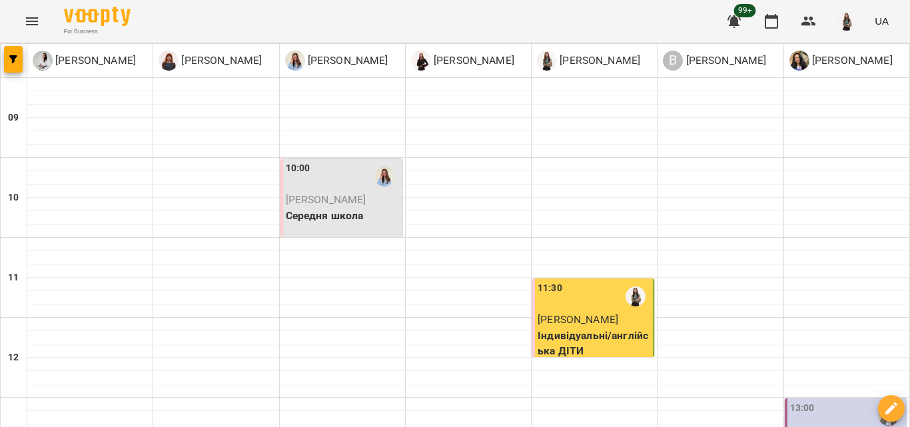
scroll to position [67, 0]
click at [600, 313] on span "[PERSON_NAME]" at bounding box center [577, 319] width 81 height 13
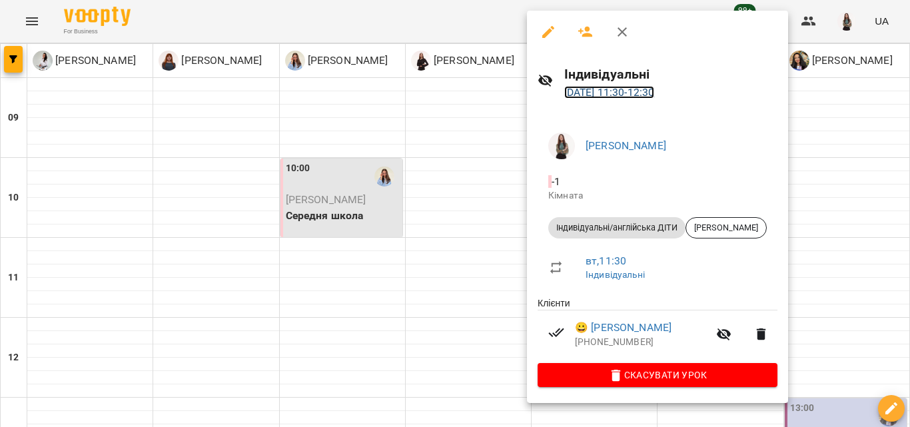
click at [621, 94] on link "19 серп 2025 11:30 - 12:30" at bounding box center [609, 92] width 91 height 13
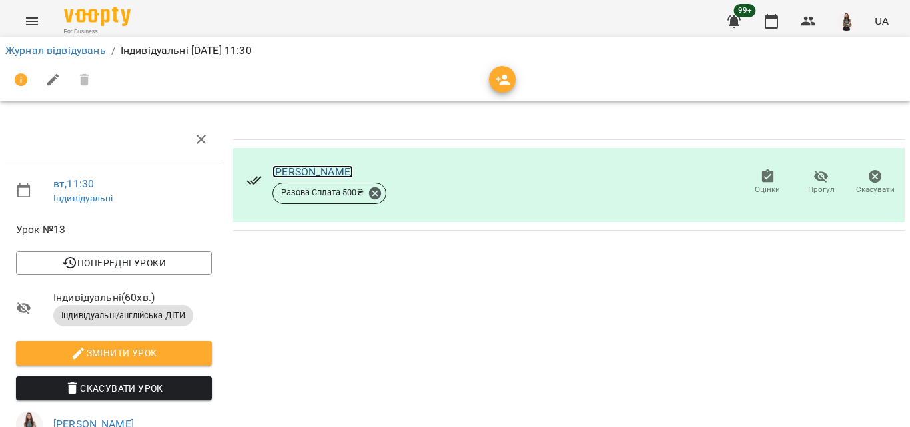
click at [314, 174] on link "[PERSON_NAME]" at bounding box center [312, 171] width 81 height 13
click at [61, 52] on link "Журнал відвідувань" at bounding box center [55, 50] width 101 height 13
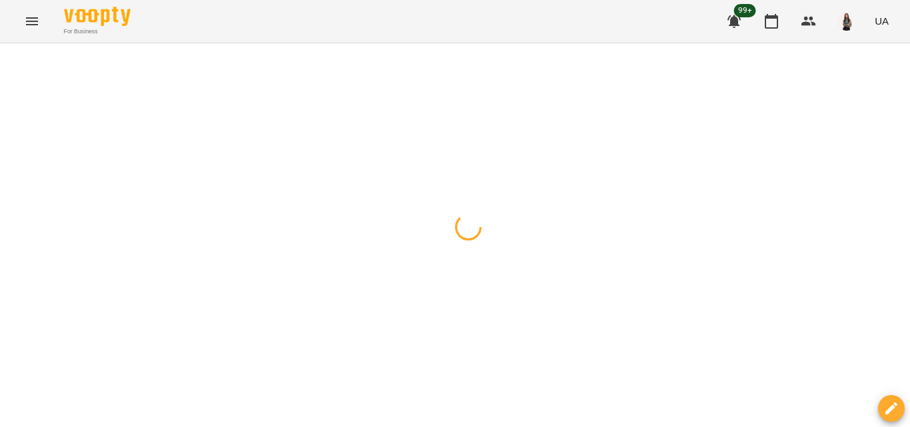
click at [41, 35] on div "For Business 99+ UA" at bounding box center [455, 21] width 910 height 43
click at [39, 24] on icon "Menu" at bounding box center [32, 21] width 16 height 16
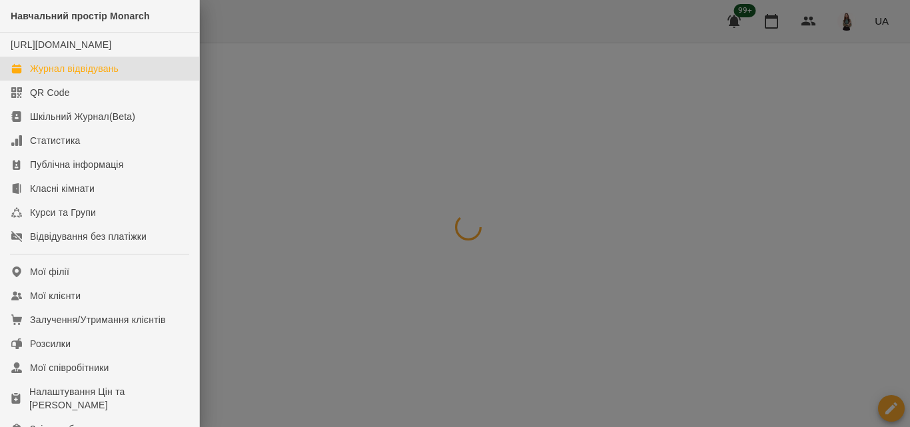
click at [103, 75] on div "Журнал відвідувань" at bounding box center [74, 68] width 89 height 13
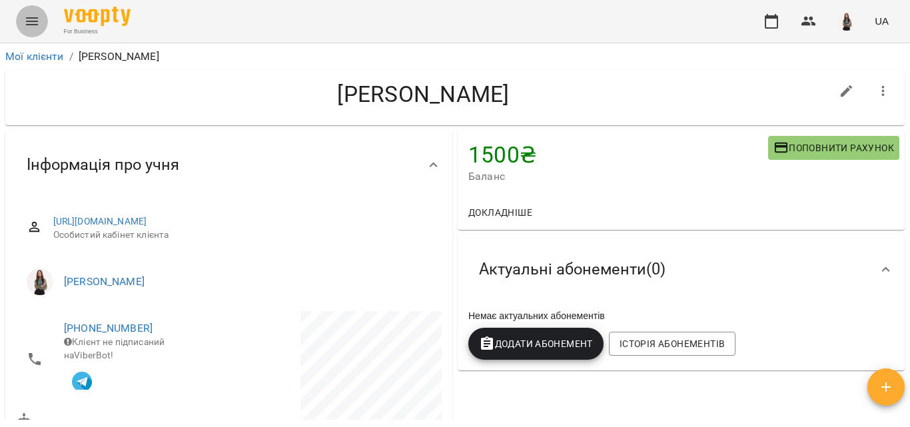
click at [37, 26] on icon "Menu" at bounding box center [32, 21] width 16 height 16
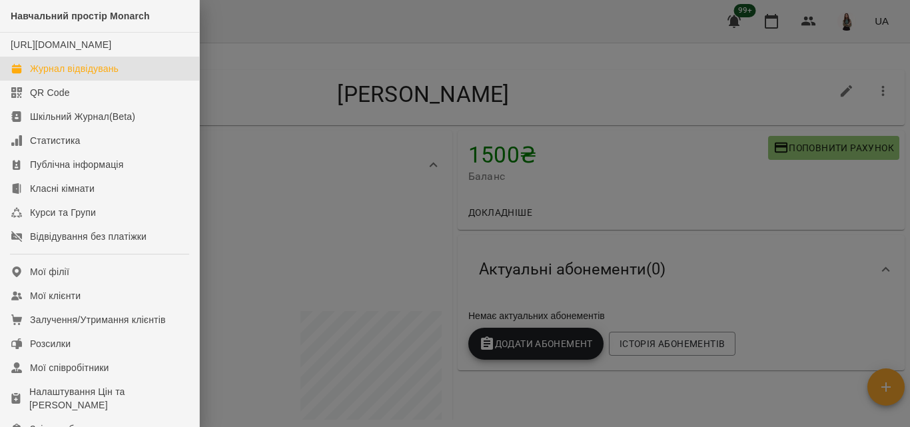
click at [114, 71] on link "Журнал відвідувань" at bounding box center [99, 69] width 199 height 24
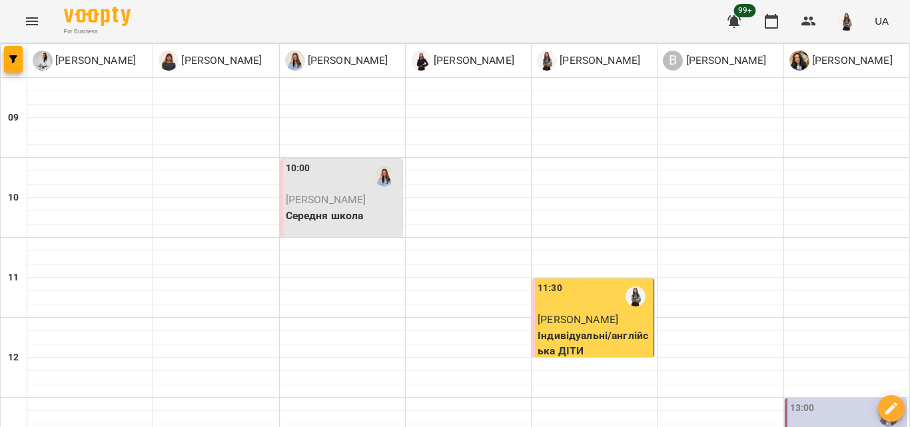
scroll to position [619, 0]
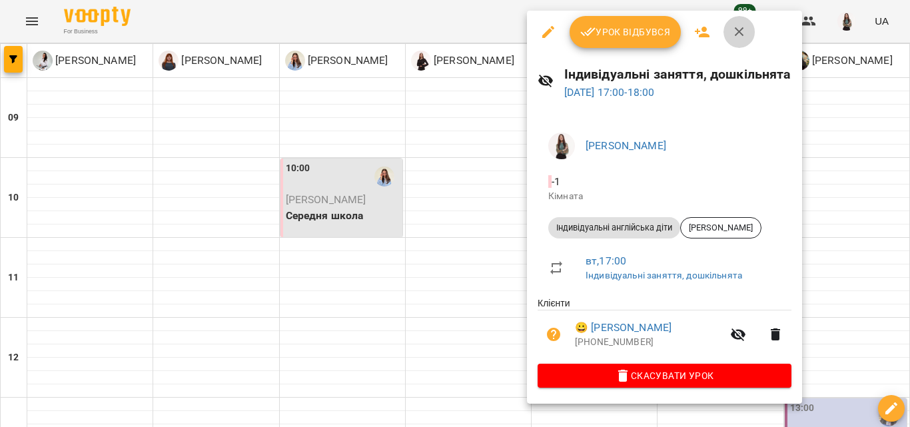
click at [749, 37] on button "button" at bounding box center [739, 32] width 32 height 32
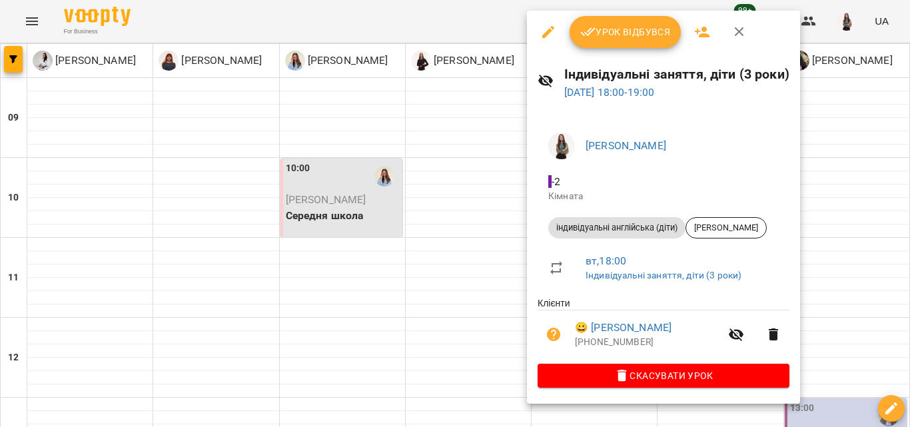
click at [742, 40] on button "button" at bounding box center [739, 32] width 32 height 32
